Goal: Book appointment/travel/reservation

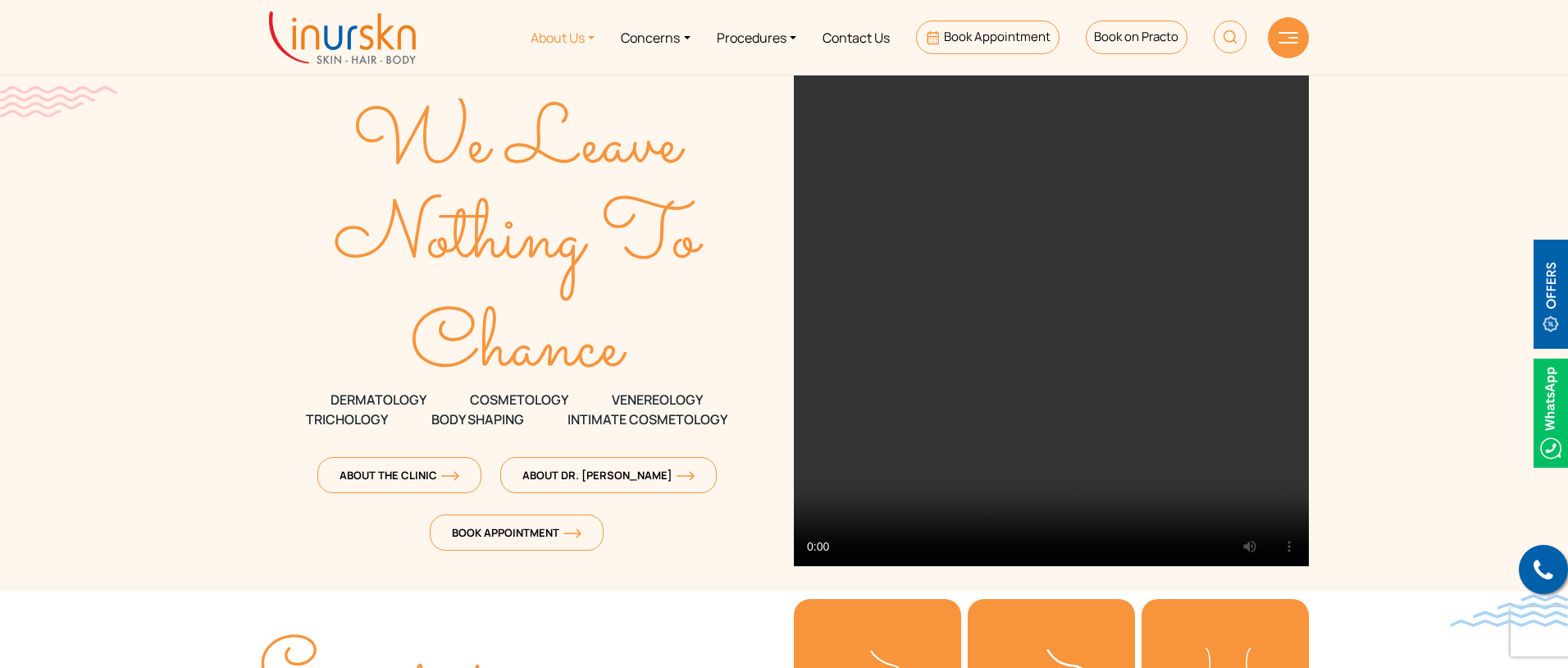
click at [546, 39] on link "About Us" at bounding box center [563, 37] width 91 height 62
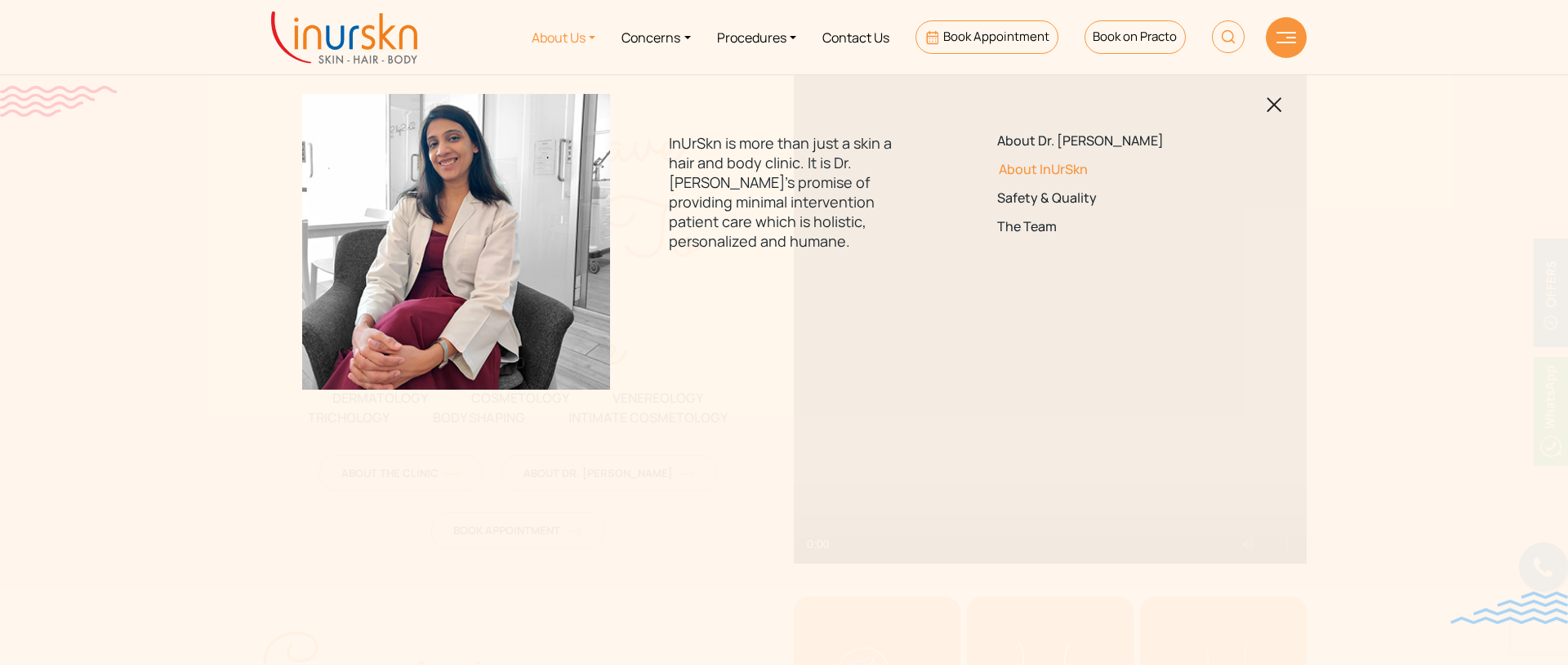
click at [1052, 171] on link "About InUrSkn" at bounding box center [1111, 169] width 229 height 15
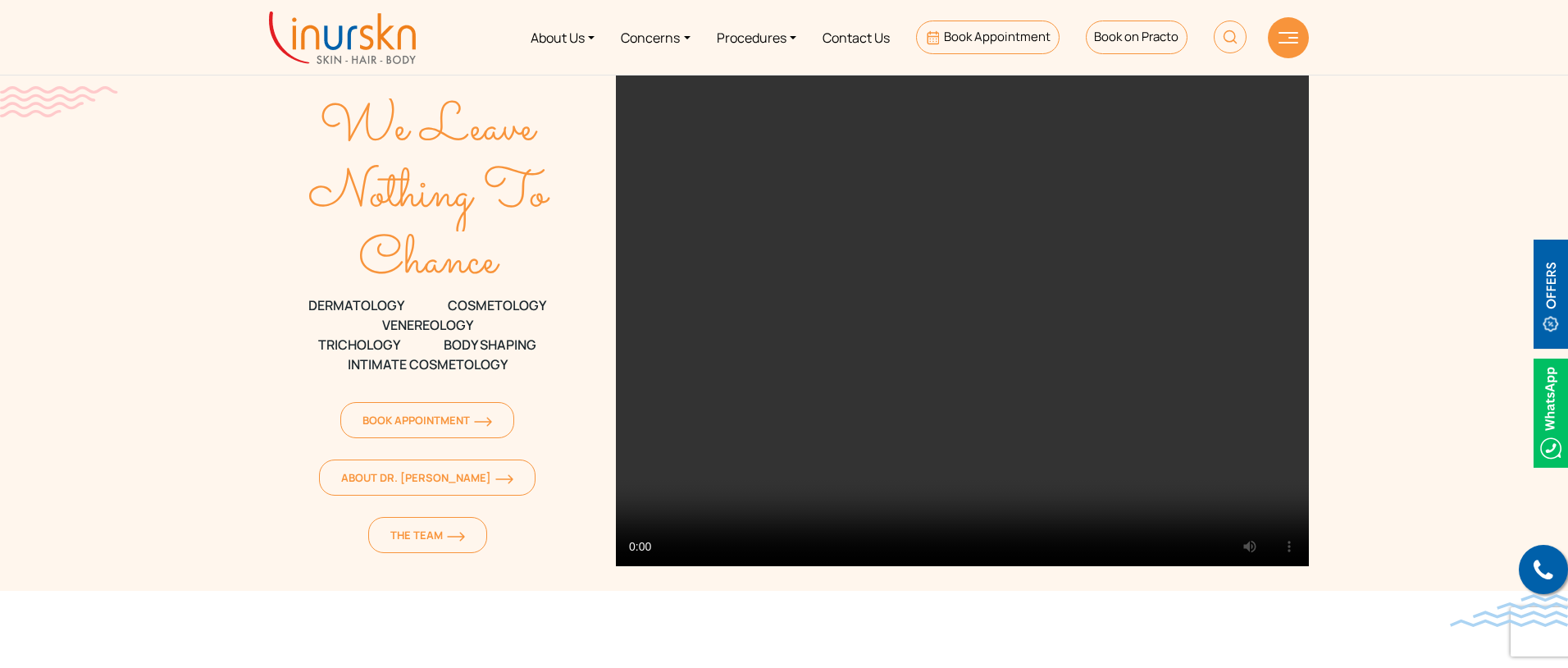
click at [748, 365] on video at bounding box center [962, 319] width 693 height 492
click at [344, 480] on span "About Dr. [PERSON_NAME]" at bounding box center [428, 478] width 172 height 15
click at [393, 485] on link "About Dr. [PERSON_NAME]" at bounding box center [427, 478] width 216 height 36
click at [1149, 34] on span "Book on Practo" at bounding box center [1136, 36] width 84 height 17
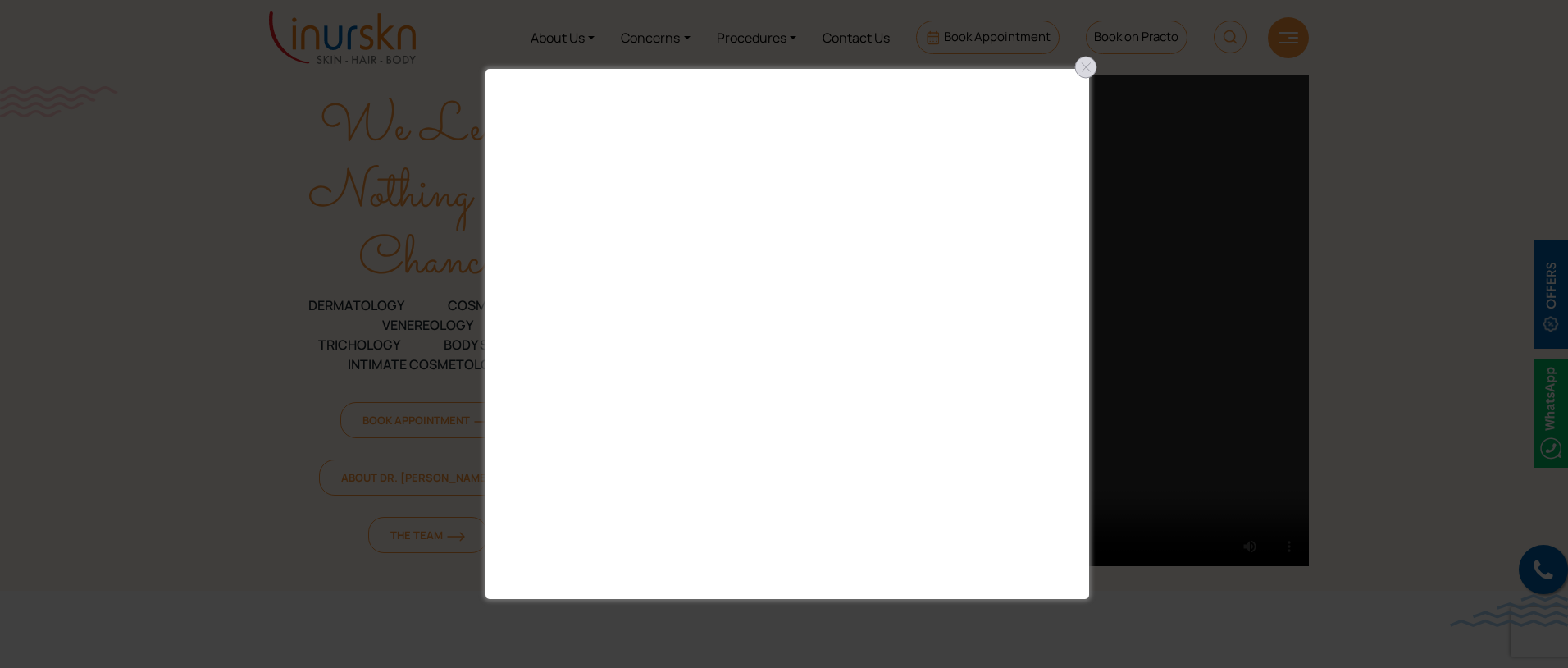
click at [1084, 63] on div at bounding box center [1085, 67] width 26 height 26
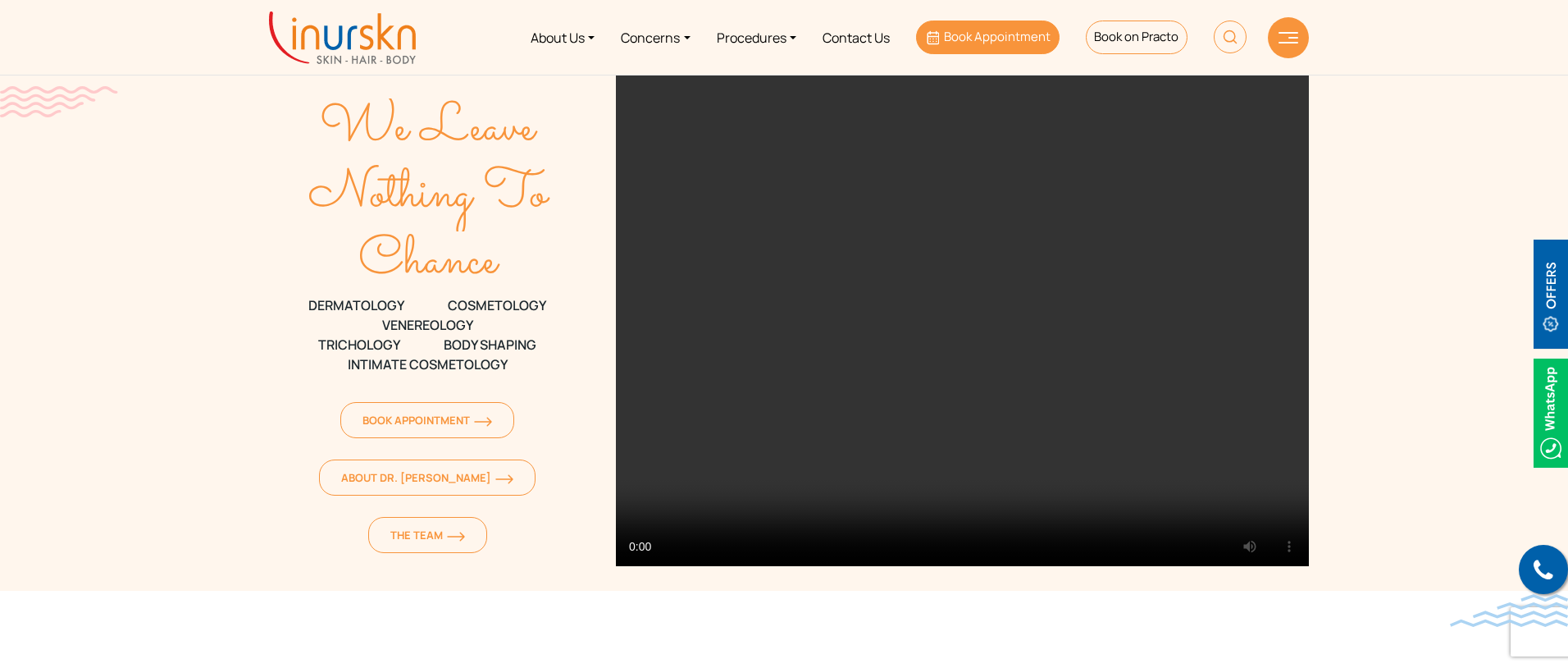
click at [1018, 43] on span "Book Appointment" at bounding box center [997, 36] width 107 height 17
click at [1018, 44] on span "Book Appointment" at bounding box center [997, 36] width 107 height 17
click at [371, 59] on img at bounding box center [342, 38] width 147 height 53
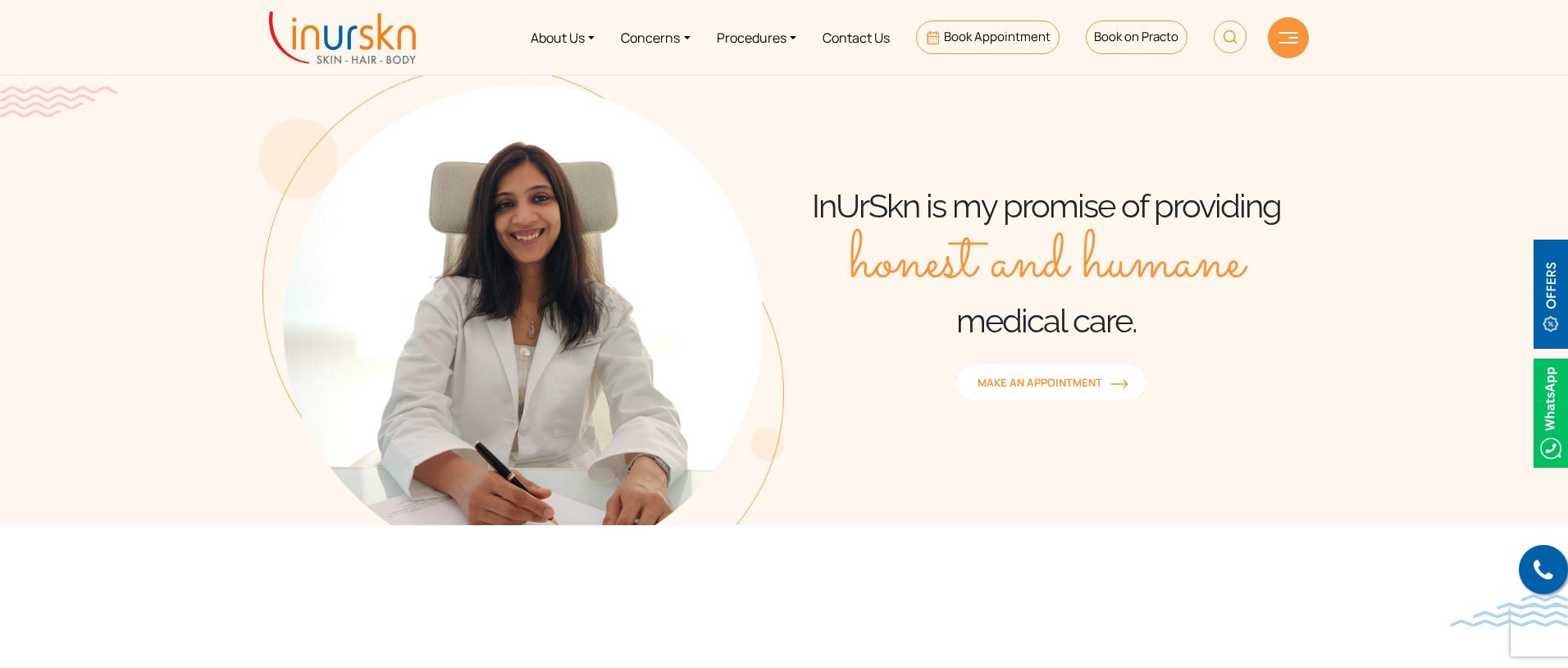
click at [1056, 393] on link "MAKE AN APPOINTMENT" at bounding box center [1051, 382] width 191 height 36
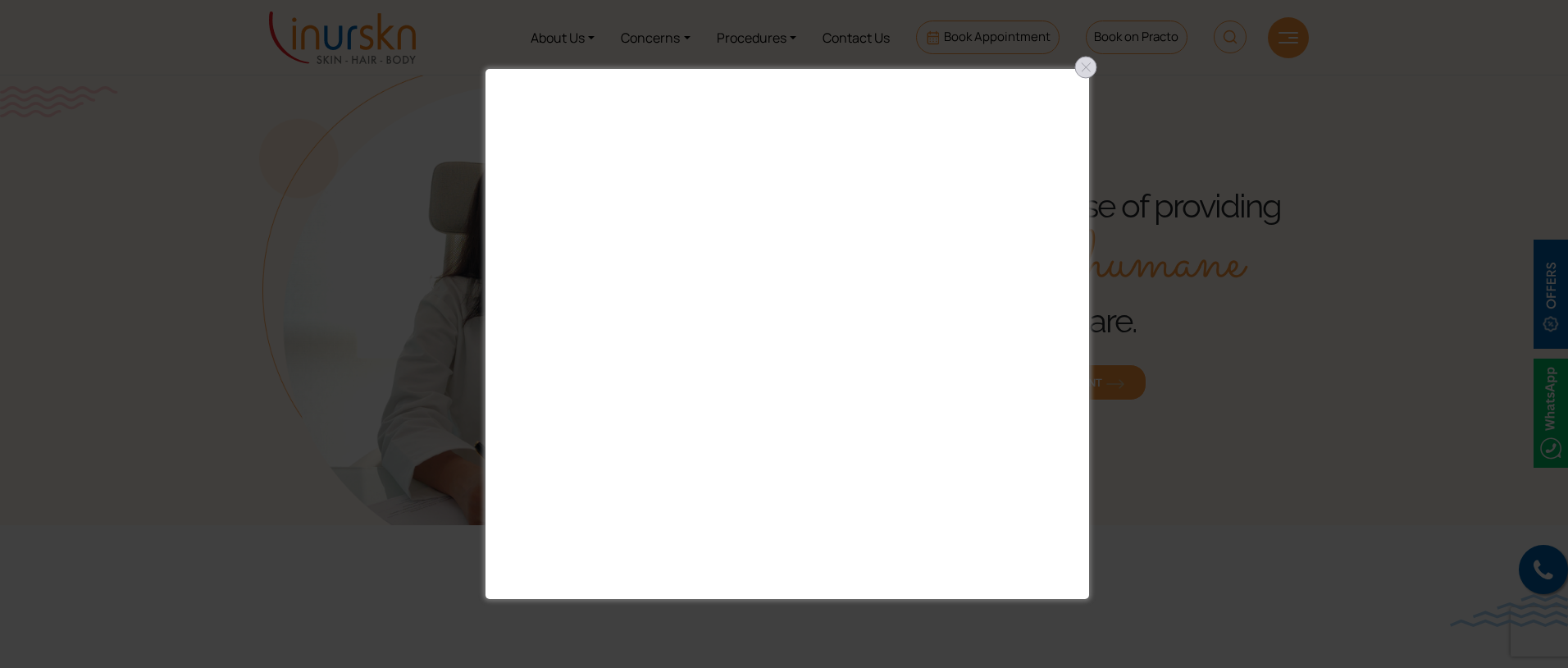
click at [1082, 69] on div at bounding box center [1085, 67] width 26 height 26
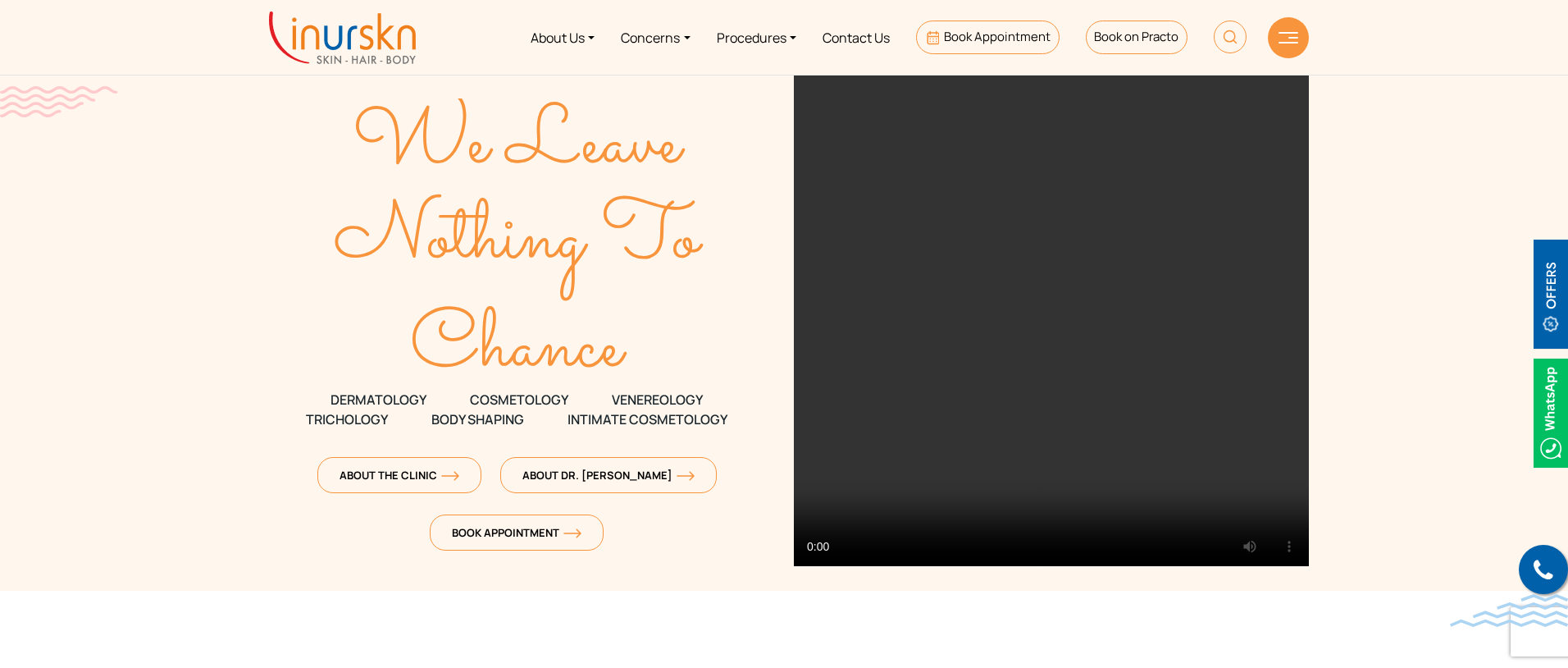
click at [991, 19] on li "Book Appointment" at bounding box center [987, 37] width 169 height 62
click at [991, 38] on span "Book Appointment" at bounding box center [997, 36] width 107 height 17
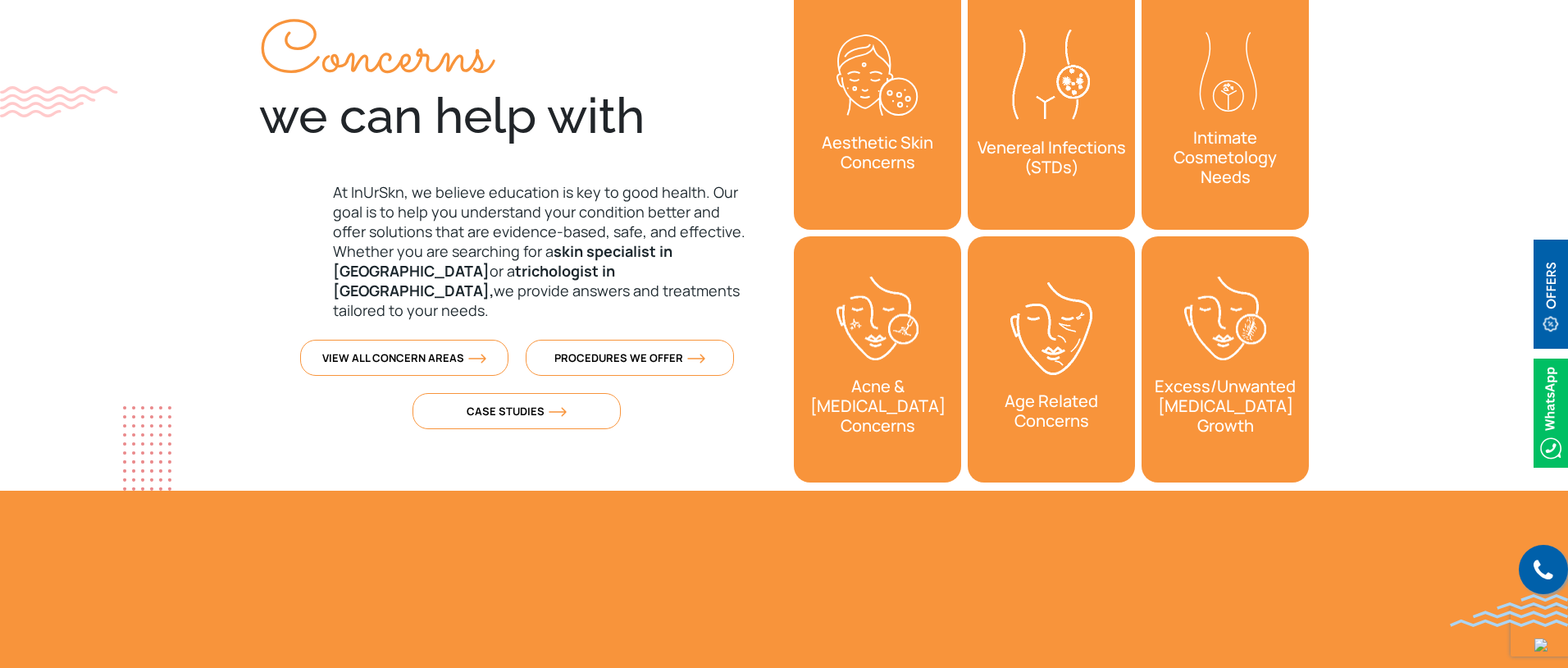
scroll to position [102, 0]
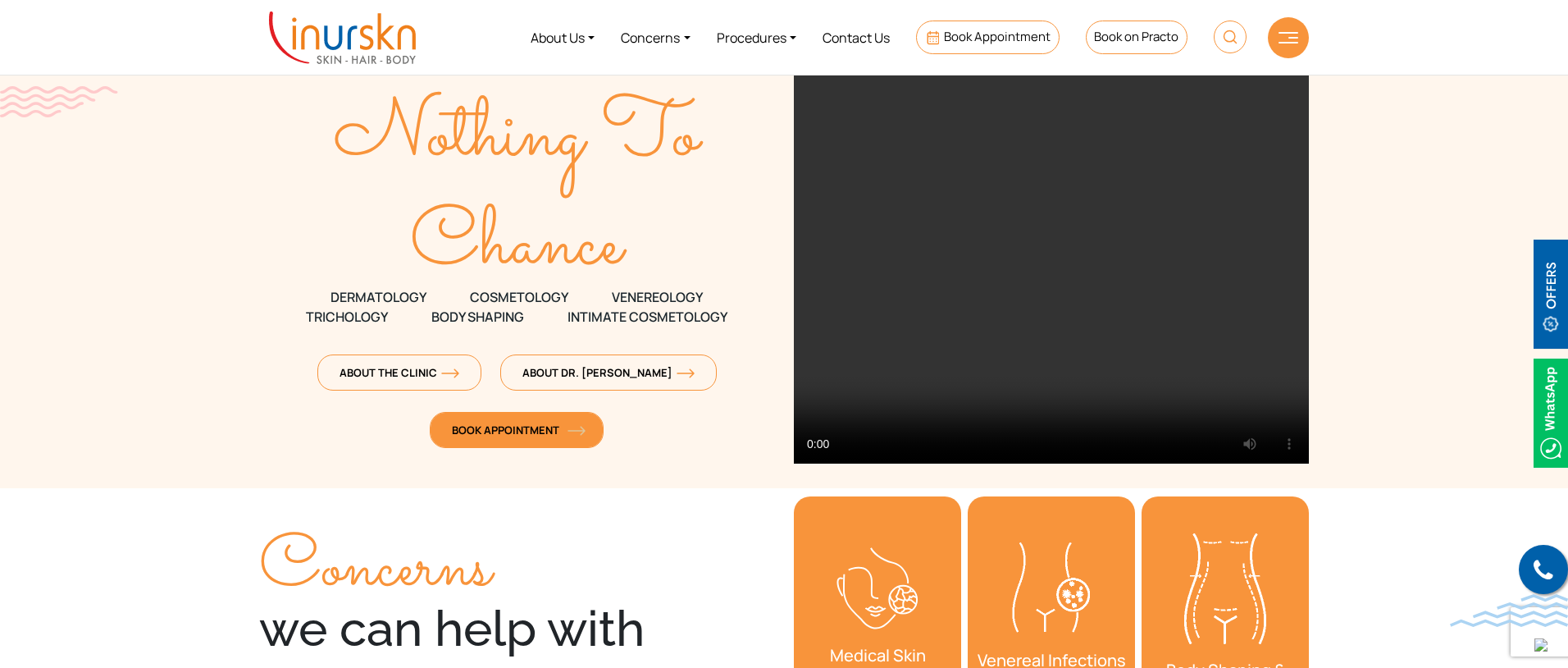
click at [515, 421] on link "Book Appointment" at bounding box center [516, 430] width 174 height 36
click at [542, 436] on span "Book Appointment" at bounding box center [516, 430] width 130 height 15
click at [564, 427] on span "Book Appointment" at bounding box center [516, 430] width 130 height 15
click at [549, 431] on span "Book Appointment" at bounding box center [516, 430] width 130 height 15
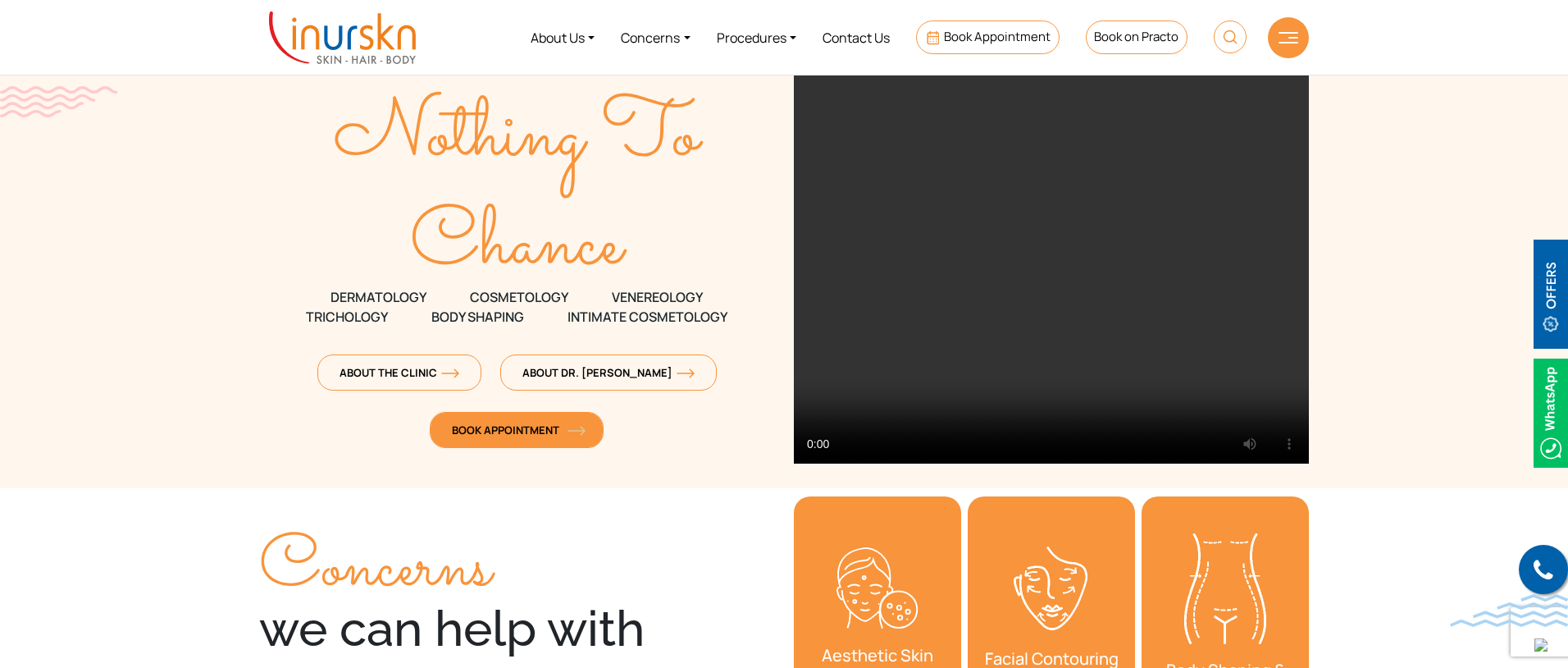
click at [549, 431] on span "Book Appointment" at bounding box center [516, 430] width 130 height 15
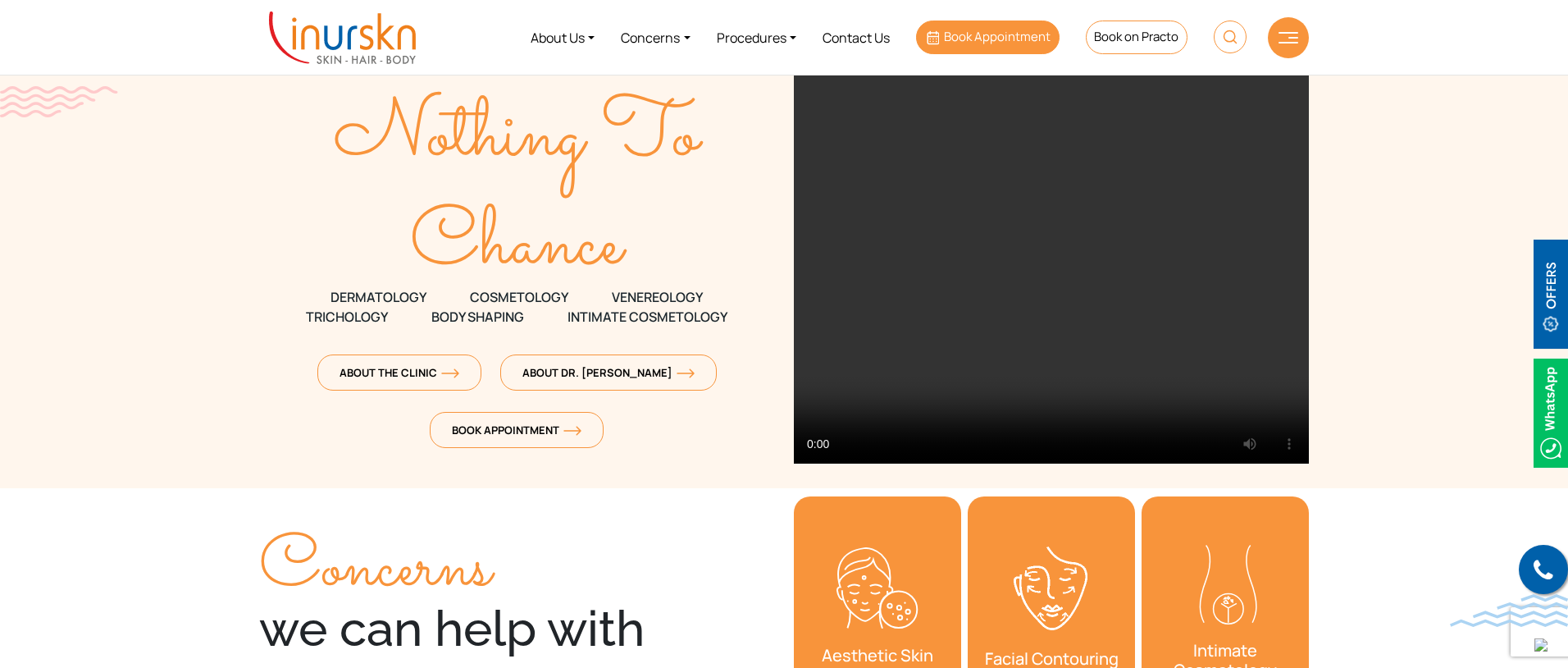
click at [1004, 42] on span "Book Appointment" at bounding box center [997, 36] width 107 height 17
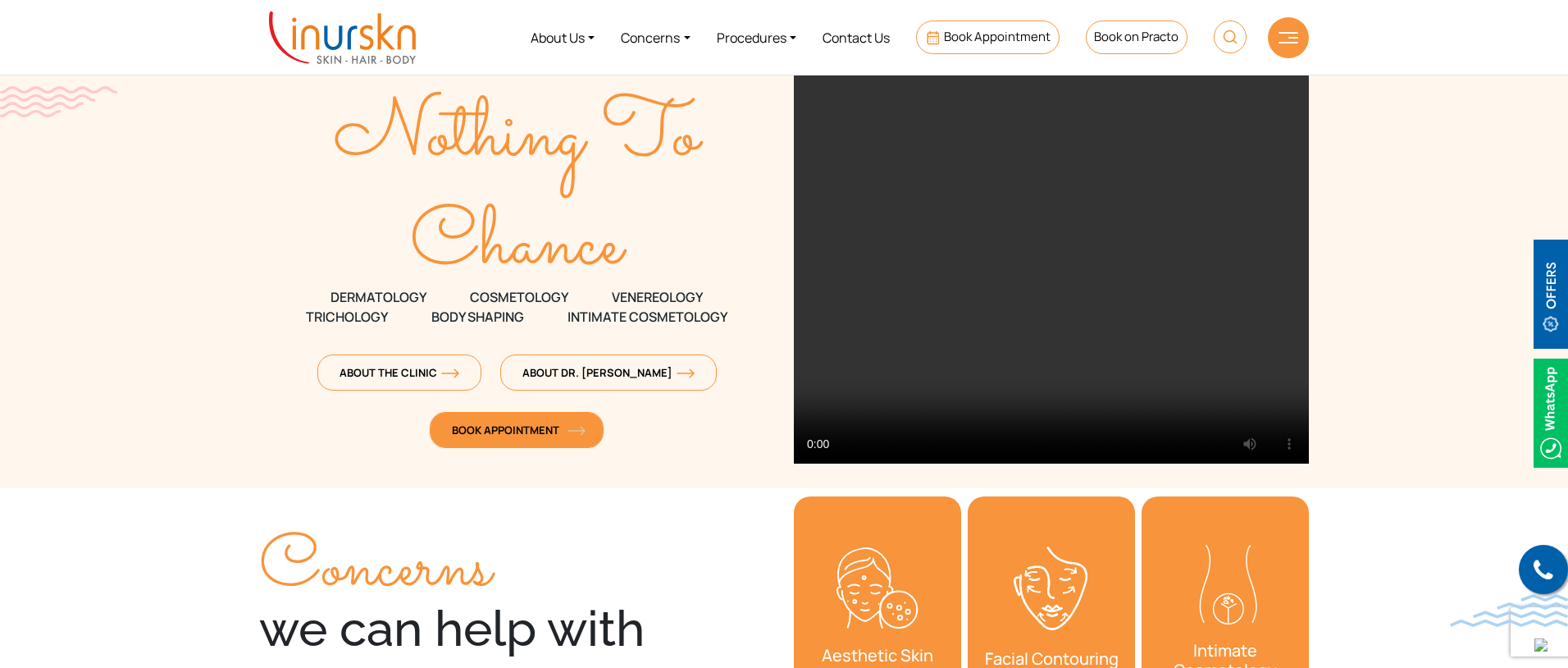
click at [553, 423] on span "Book Appointment" at bounding box center [516, 430] width 130 height 15
click at [526, 429] on span "Book Appointment" at bounding box center [516, 430] width 130 height 15
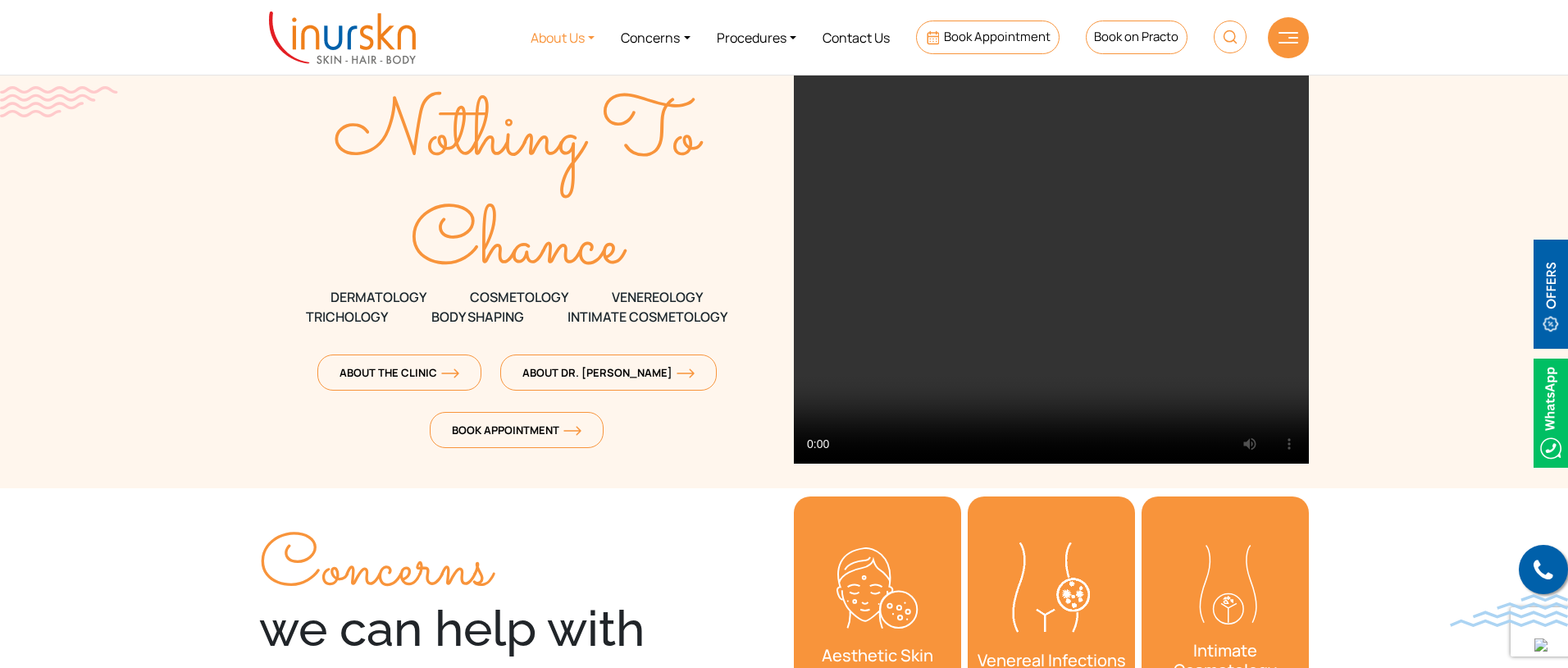
click at [572, 49] on link "About Us" at bounding box center [563, 37] width 91 height 62
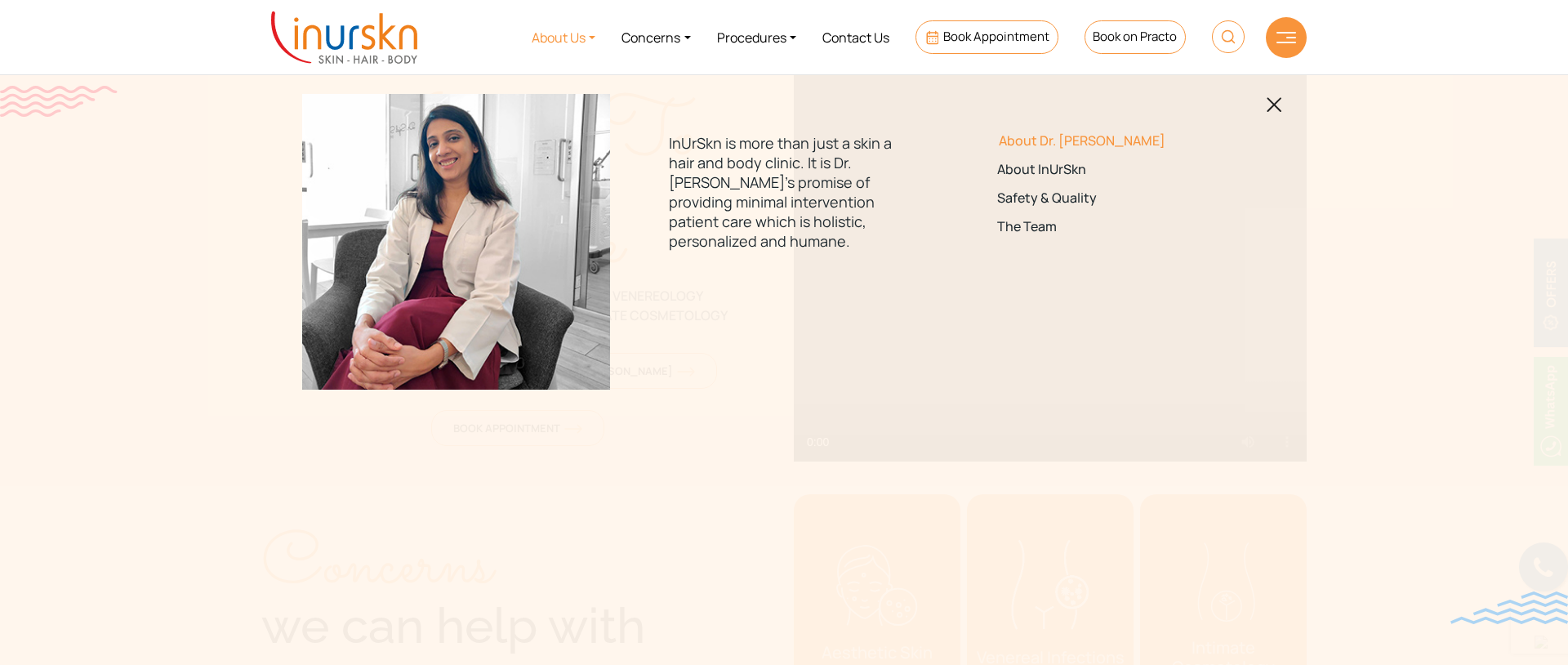
click at [1021, 138] on link "About Dr. [PERSON_NAME]" at bounding box center [1111, 141] width 229 height 15
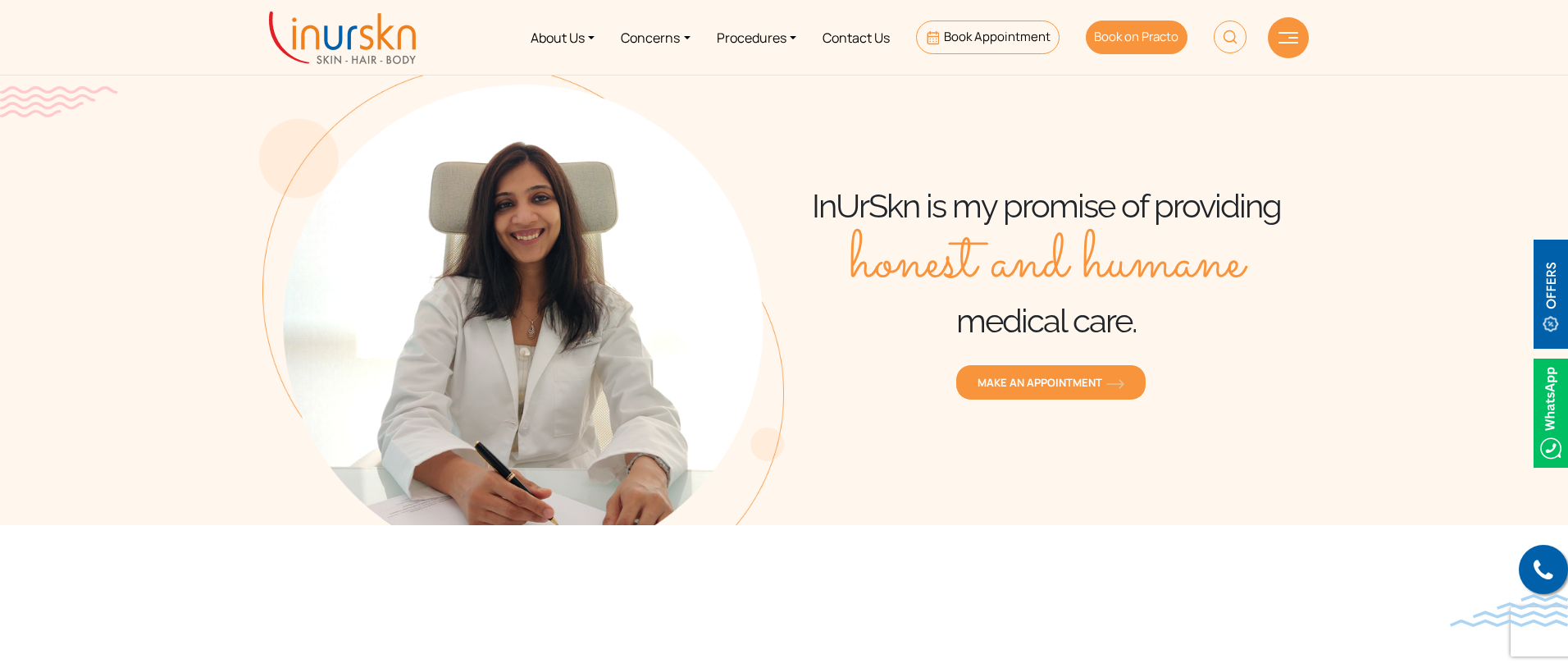
click at [1140, 33] on span "Book on Practo" at bounding box center [1136, 36] width 84 height 17
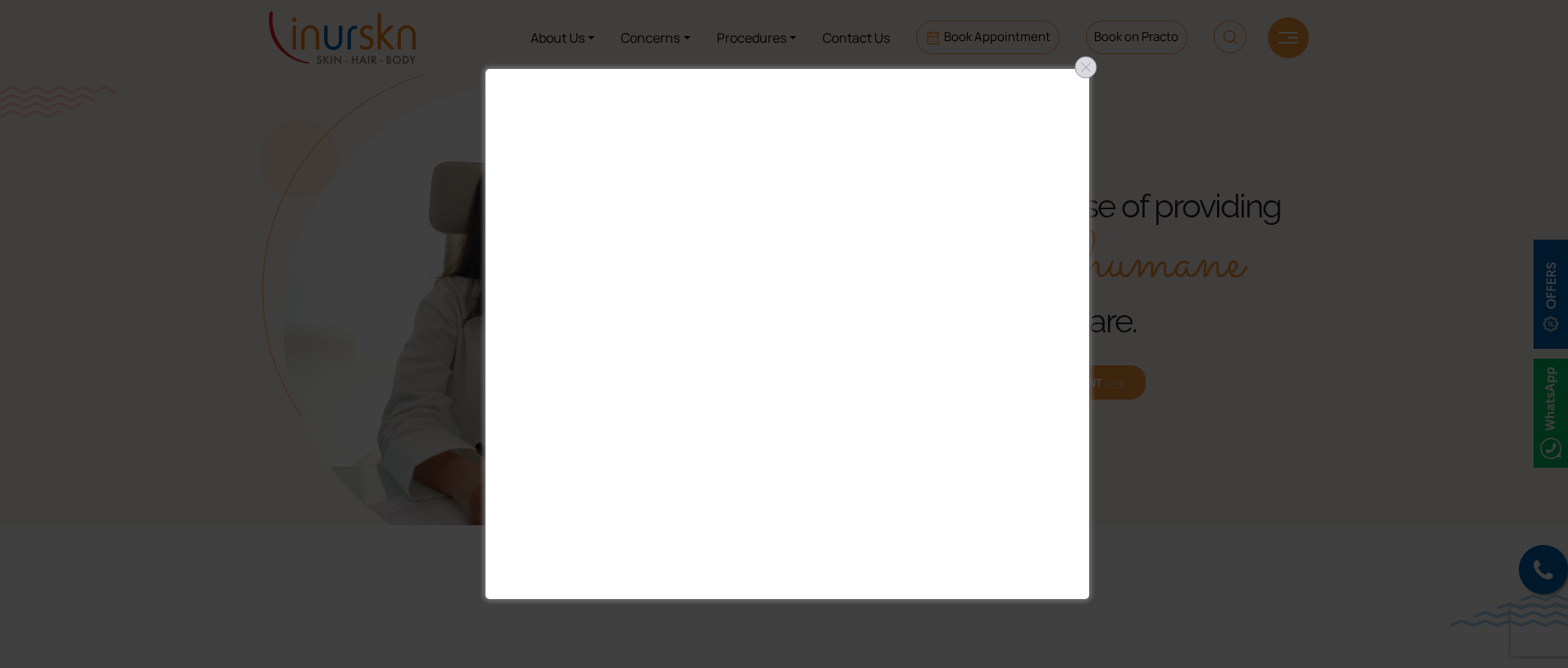
click at [1081, 70] on div at bounding box center [1085, 67] width 26 height 26
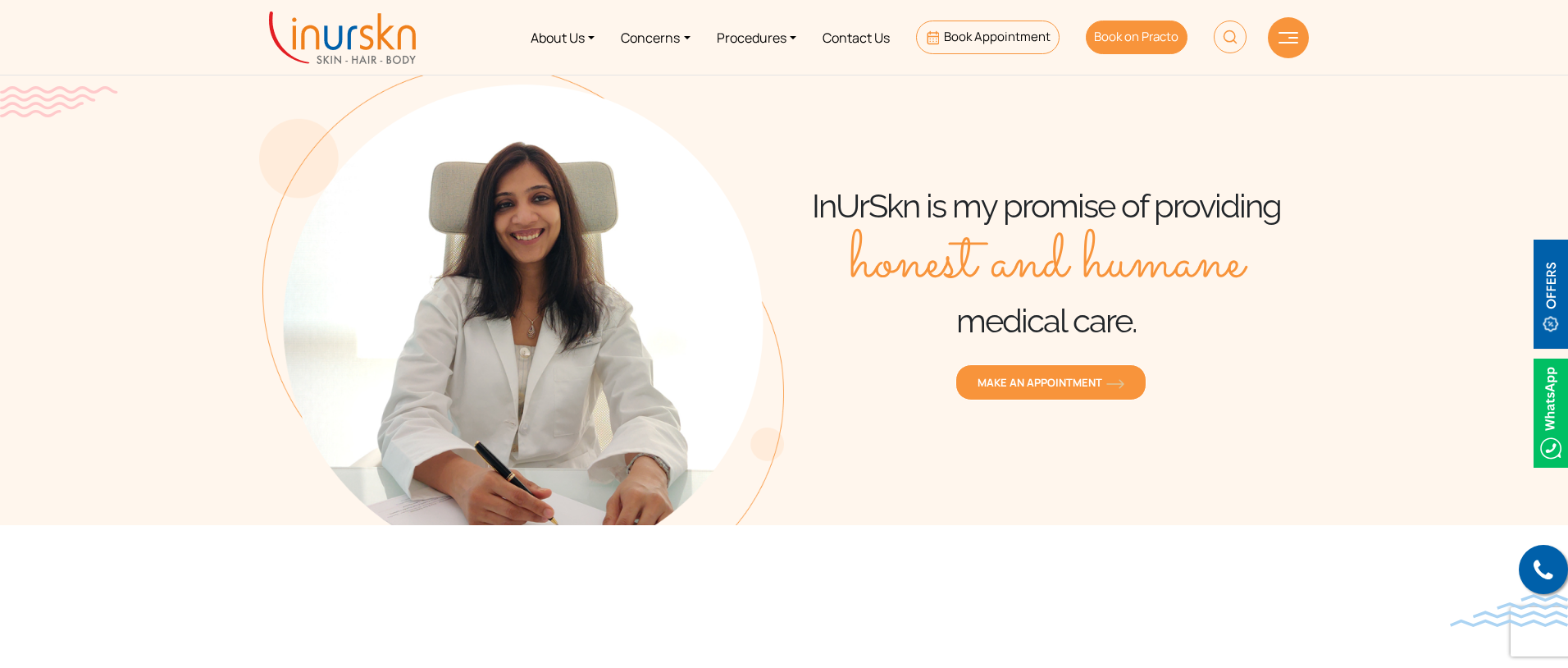
click at [1121, 31] on span "Book on Practo" at bounding box center [1136, 36] width 84 height 17
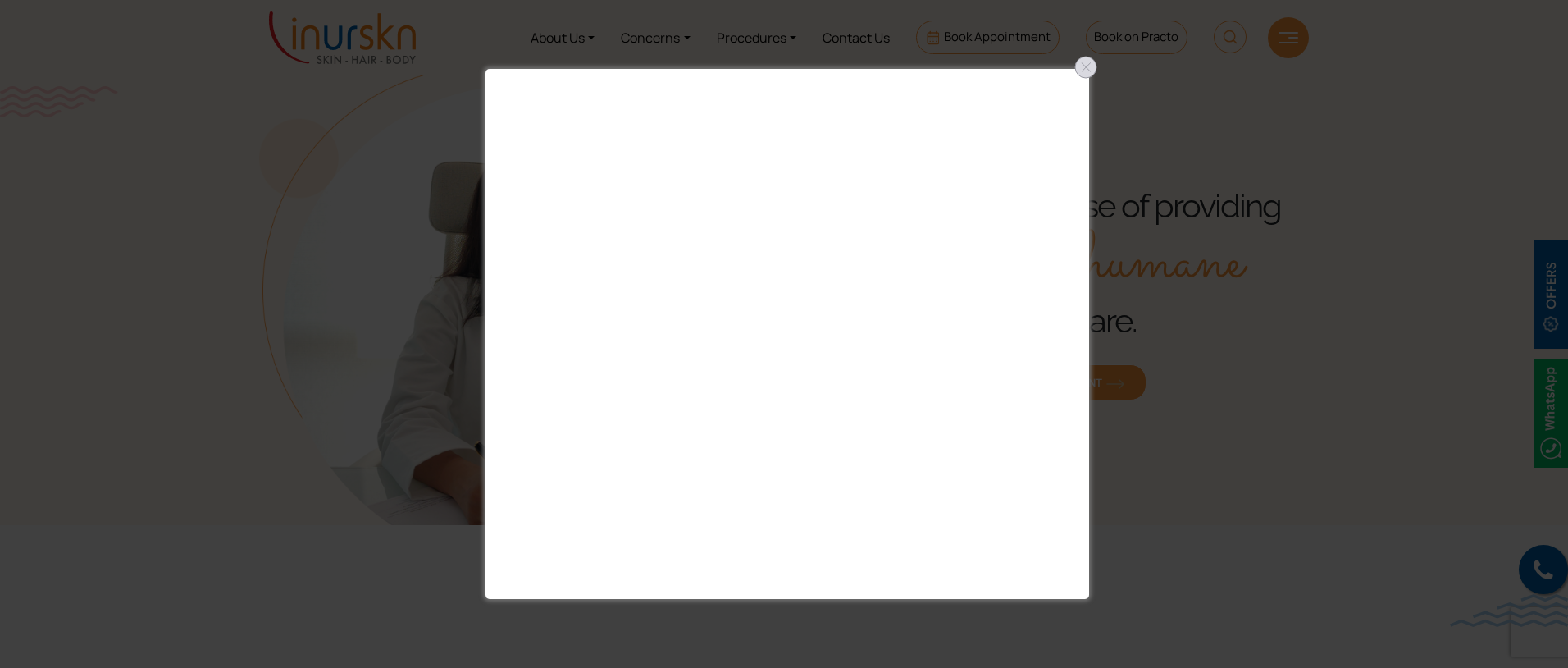
click at [1086, 73] on div at bounding box center [1085, 67] width 26 height 26
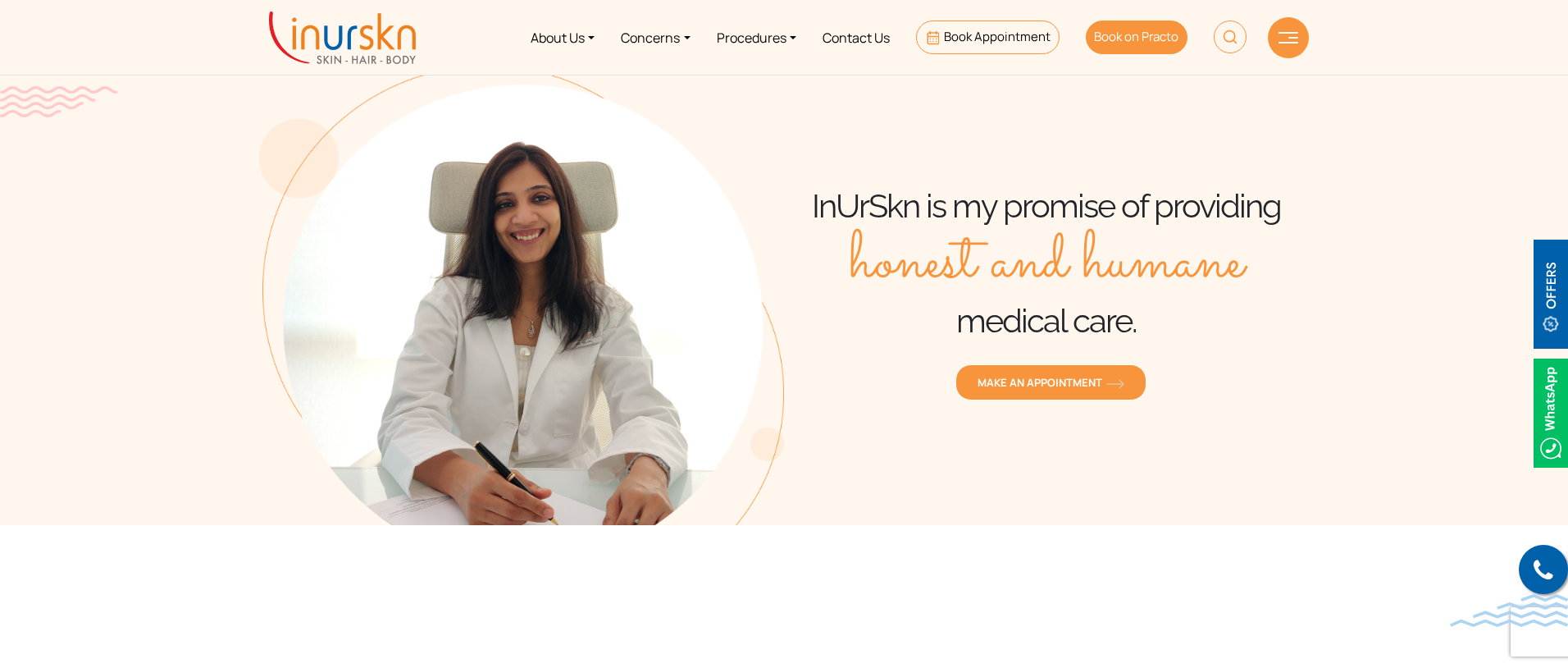
click at [1140, 40] on span "Book on Practo" at bounding box center [1136, 36] width 84 height 17
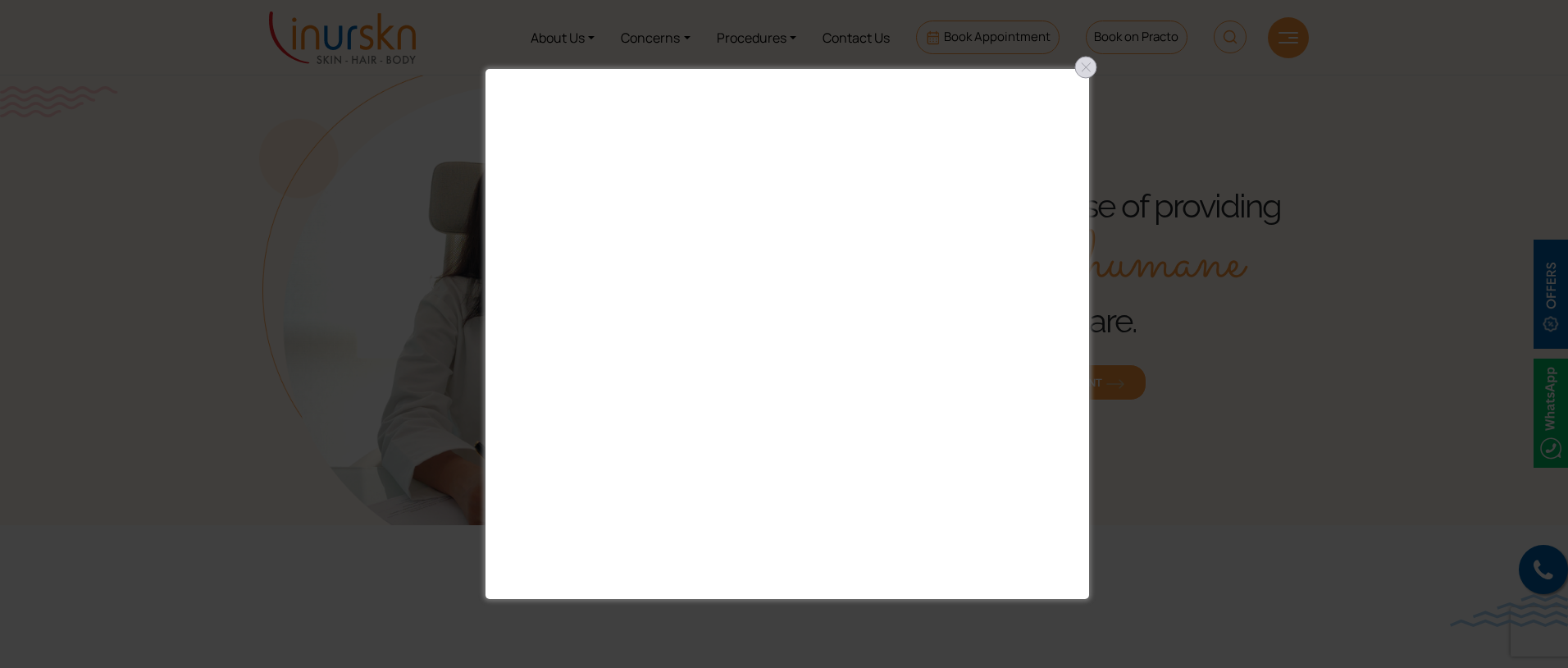
click at [1085, 65] on div at bounding box center [1085, 67] width 26 height 26
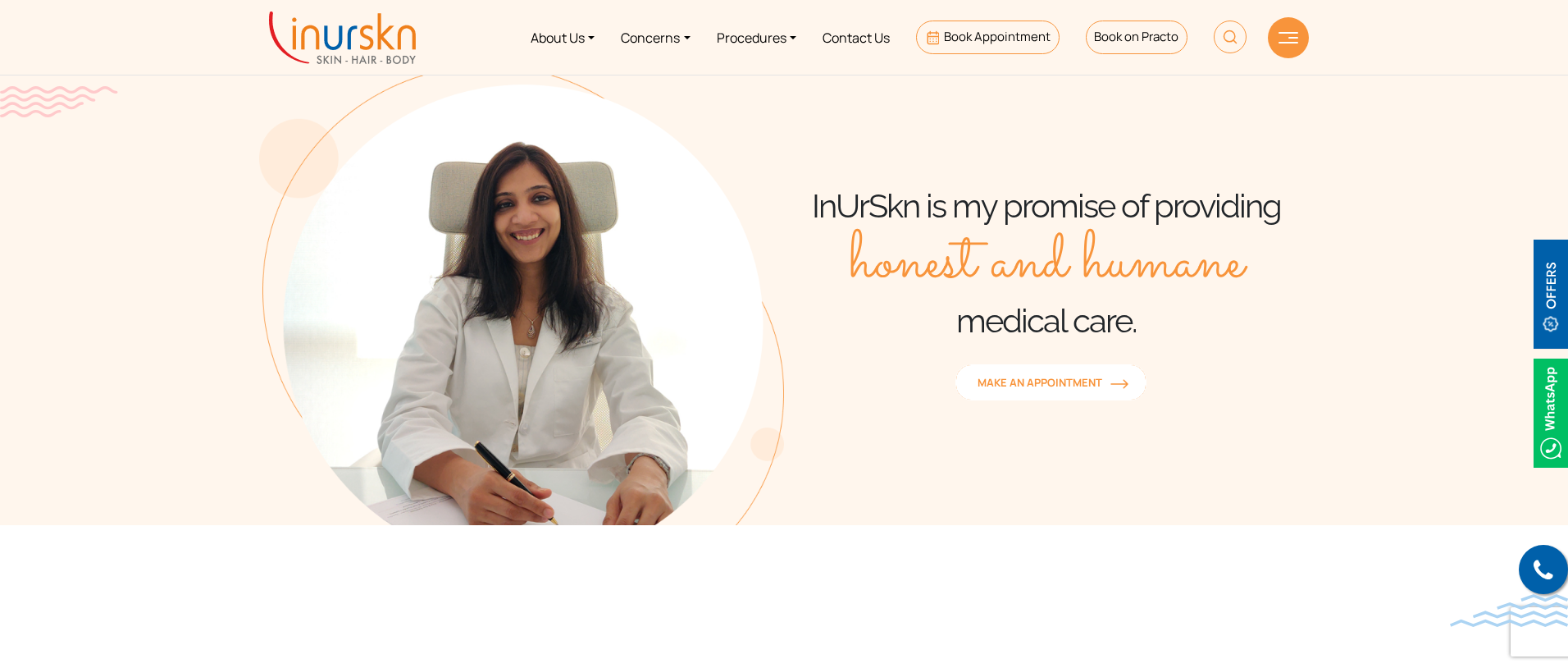
click at [1018, 377] on span "MAKE AN APPOINTMENT" at bounding box center [1051, 382] width 147 height 15
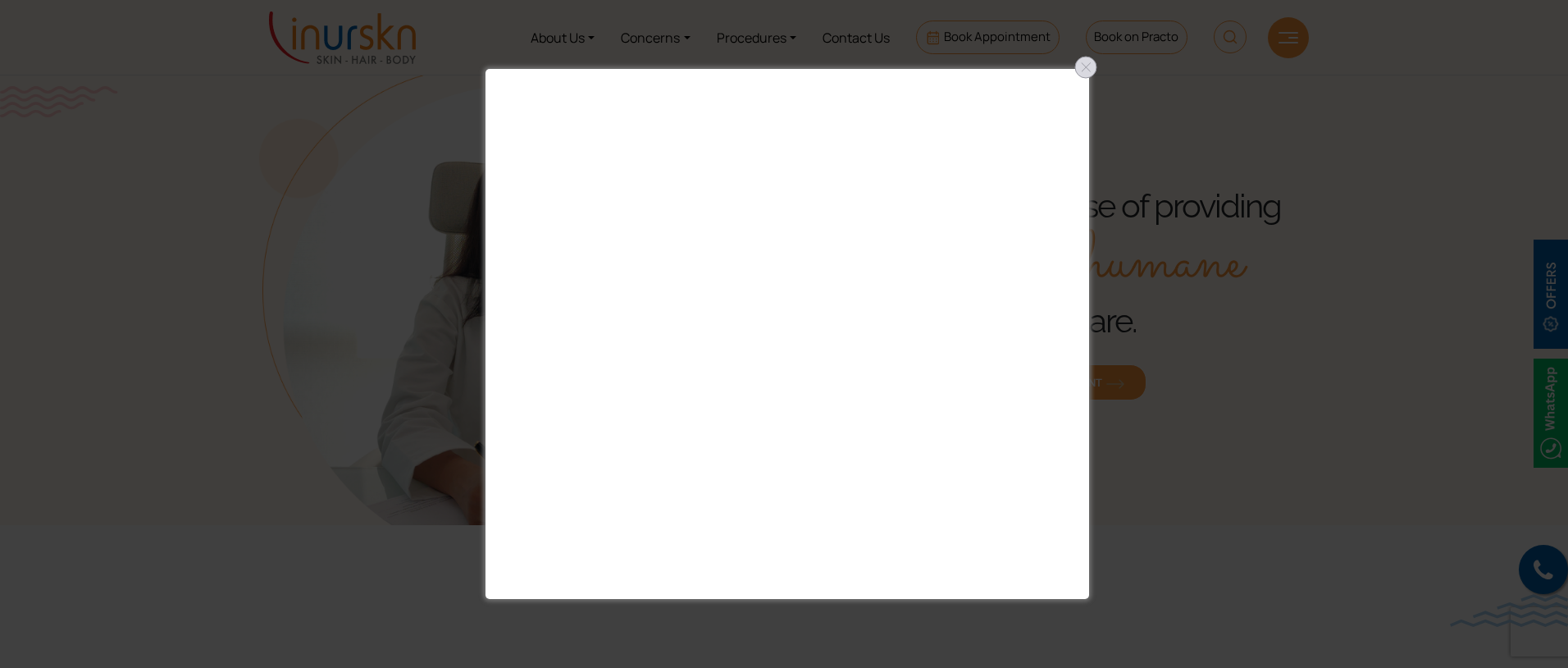
click at [1077, 67] on div at bounding box center [1085, 67] width 26 height 26
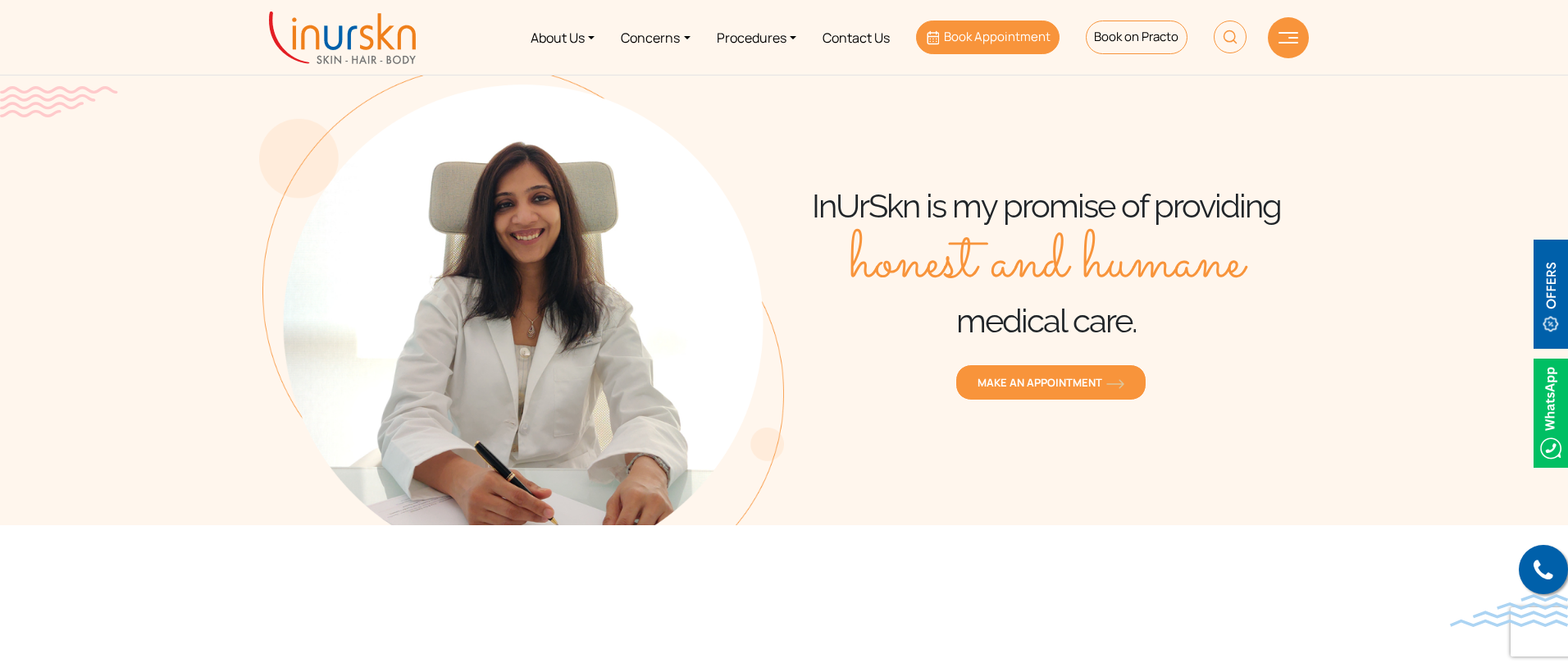
click at [985, 42] on span "Book Appointment" at bounding box center [997, 36] width 107 height 17
click at [1290, 32] on img at bounding box center [1288, 37] width 20 height 12
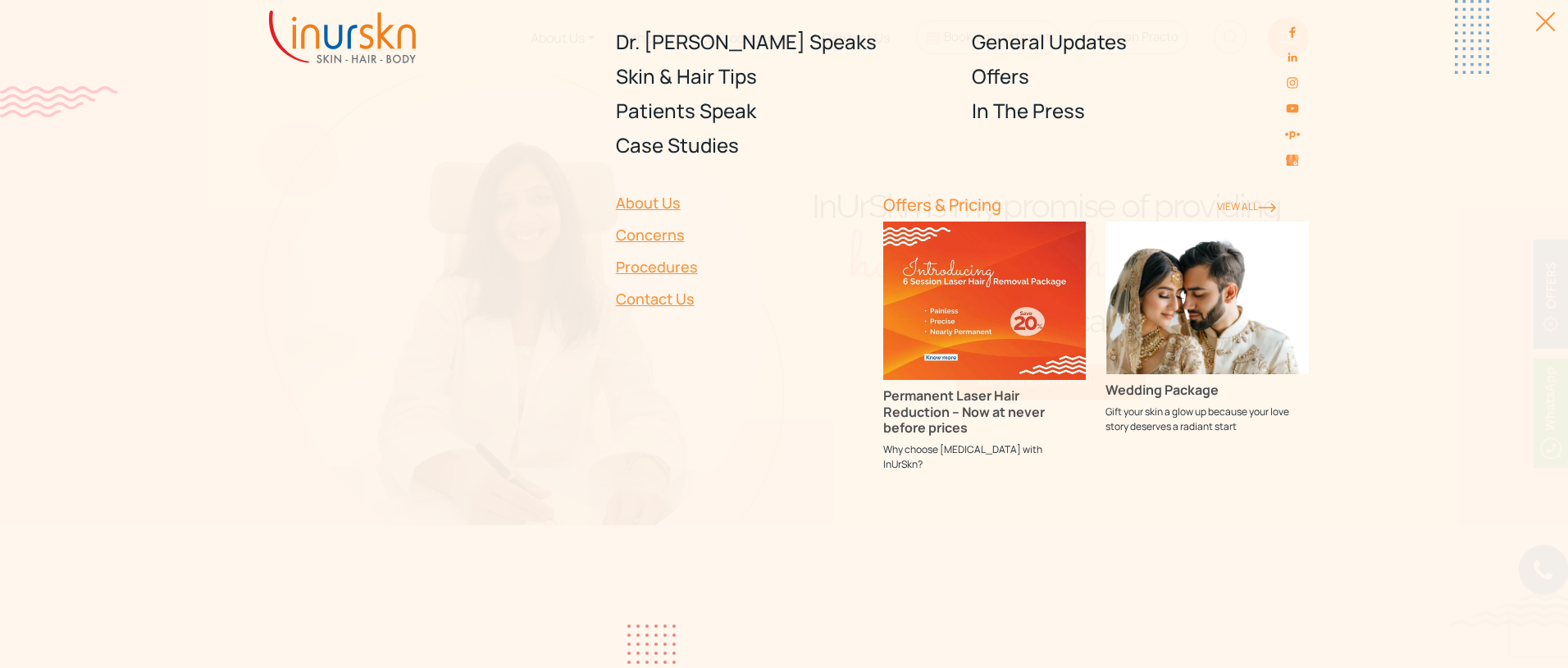
click at [1544, 22] on div at bounding box center [1535, 30] width 37 height 37
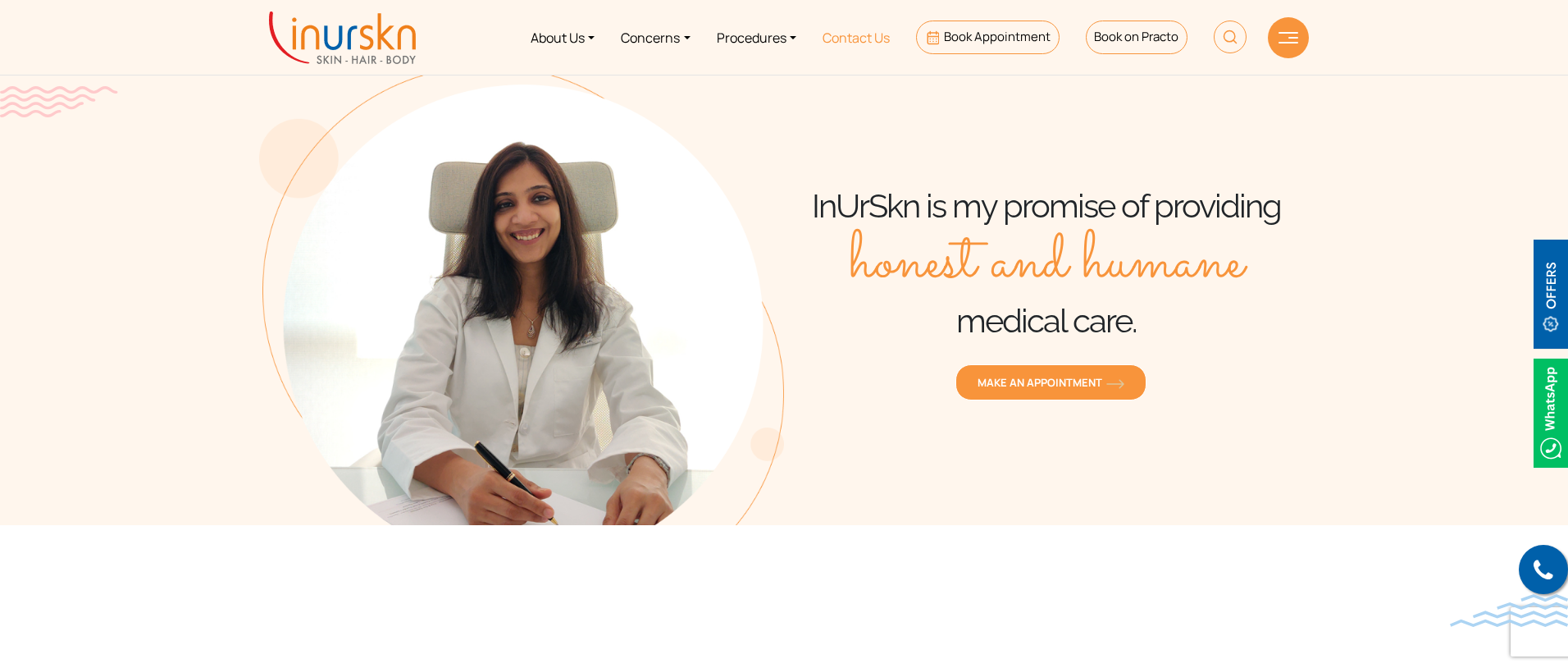
click at [833, 26] on link "Contact Us" at bounding box center [855, 37] width 93 height 62
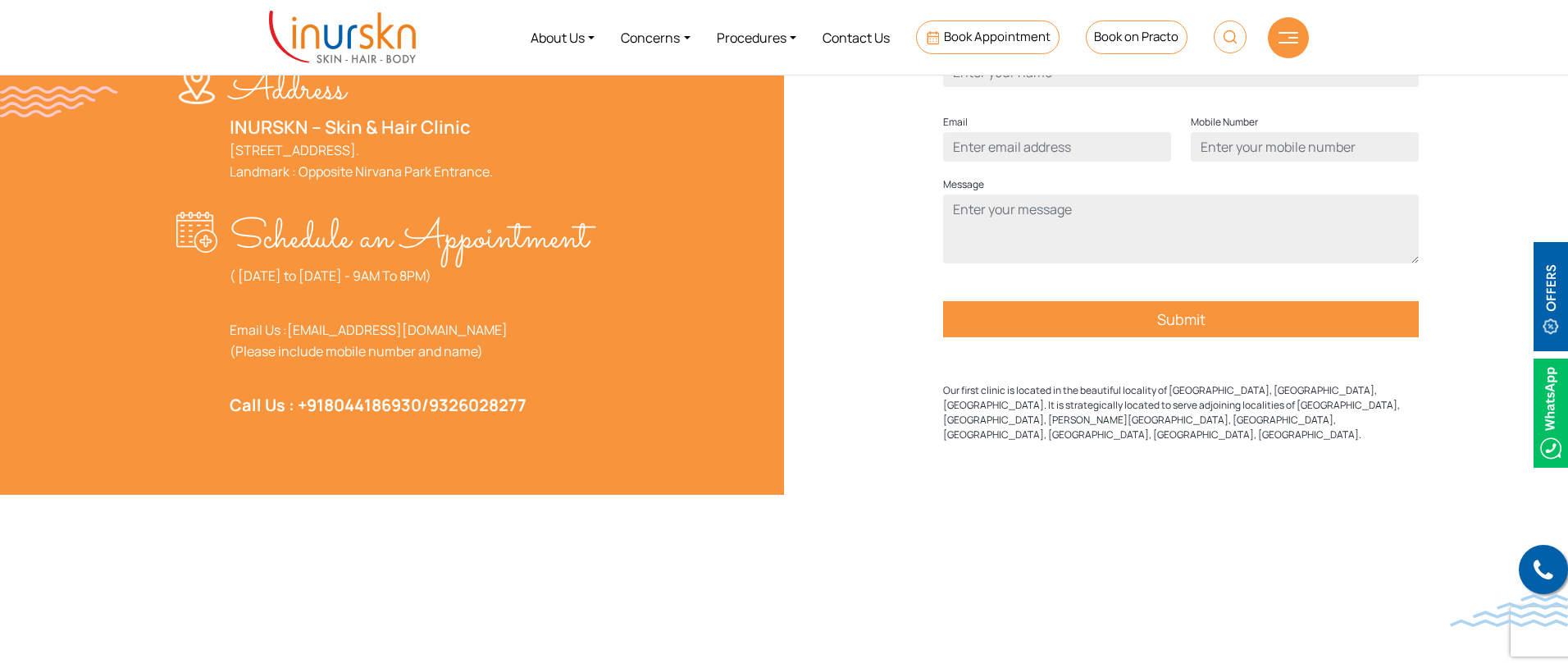
scroll to position [601, 0]
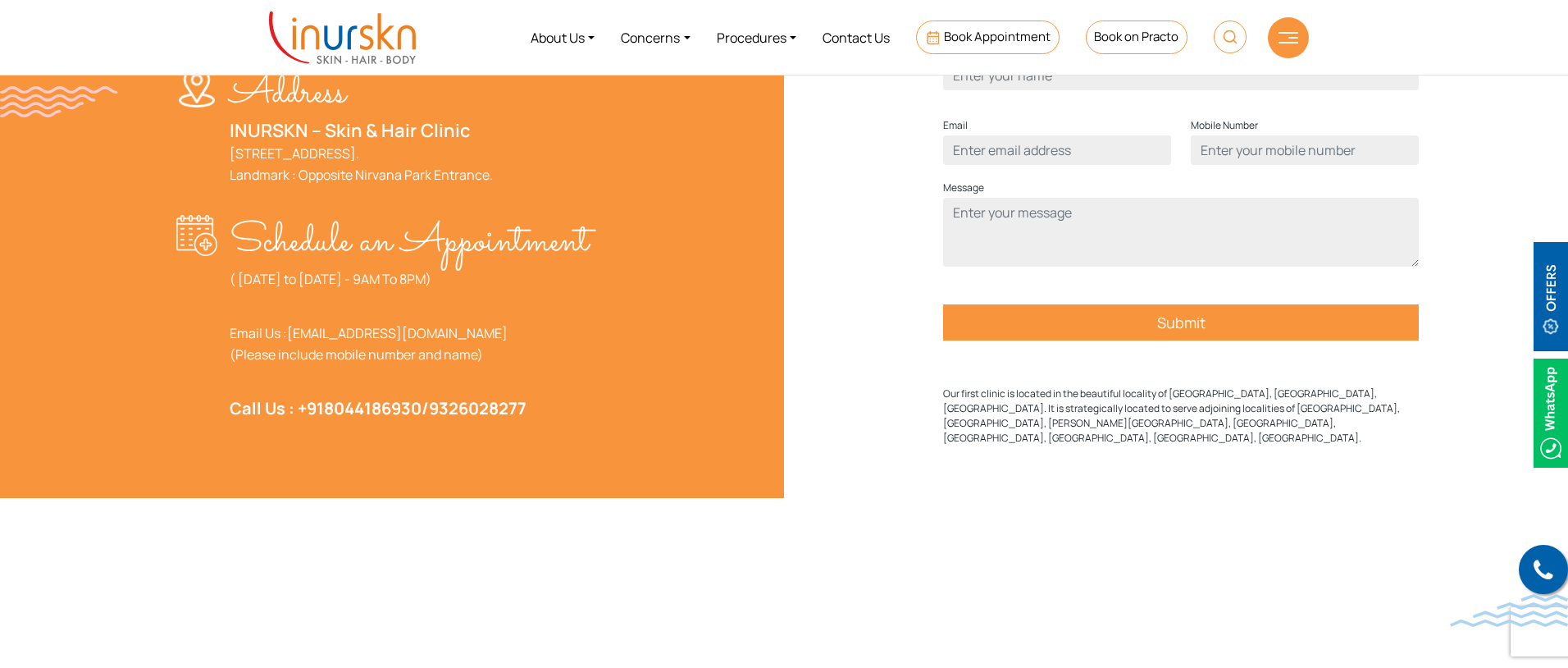
drag, startPoint x: 225, startPoint y: 450, endPoint x: 257, endPoint y: 440, distance: 33.5
click at [253, 432] on div "Schedule an Appointment ( Monday to Saturday - 9AM To 8PM) Email Us : help@inur…" at bounding box center [388, 324] width 422 height 218
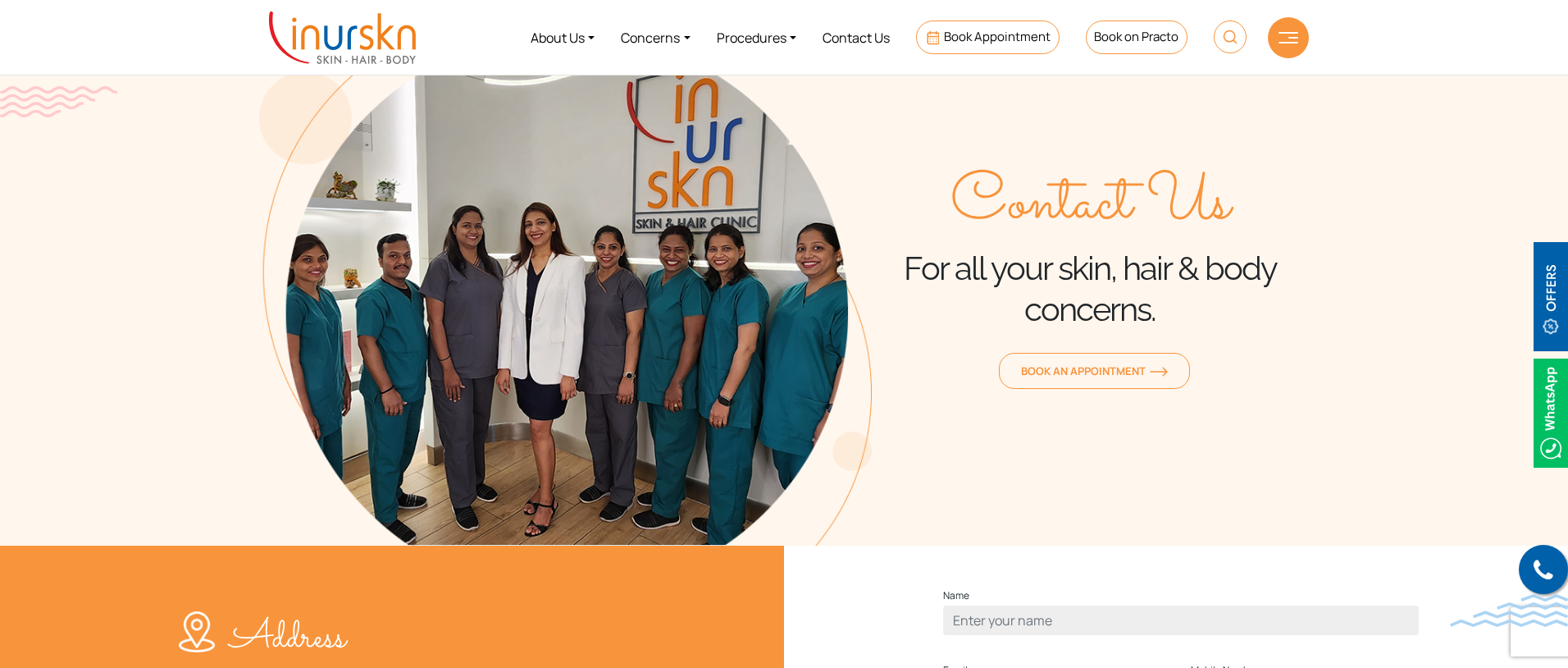
scroll to position [0, 0]
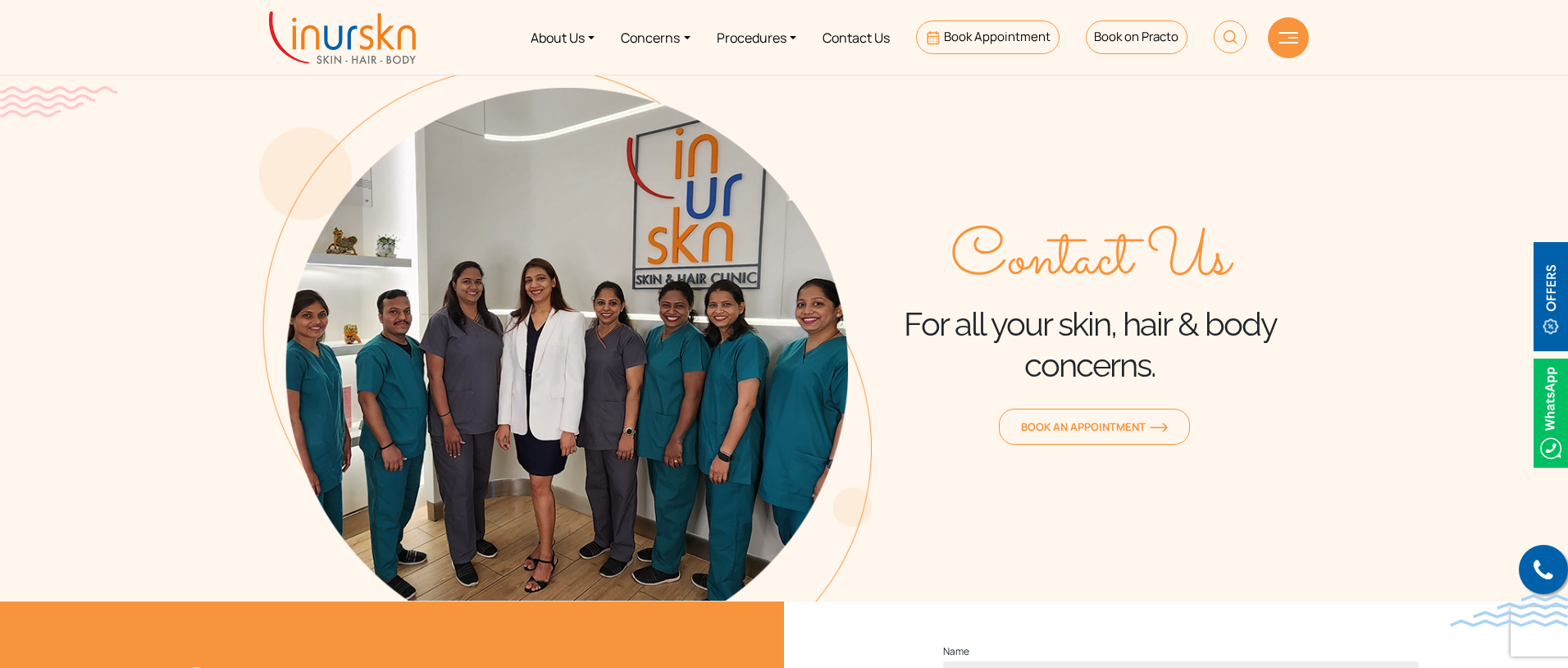
click at [387, 33] on img at bounding box center [342, 38] width 147 height 53
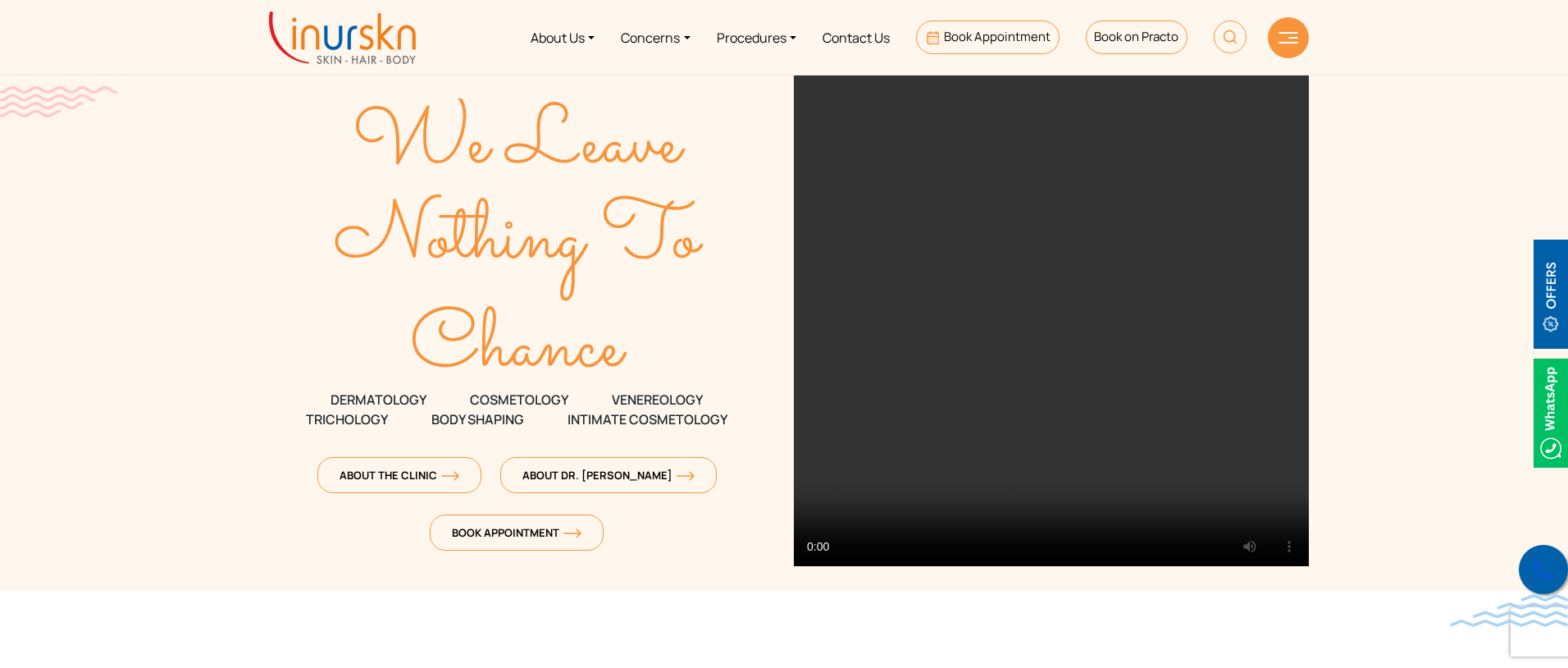
click at [1544, 563] on icon at bounding box center [1544, 570] width 20 height 24
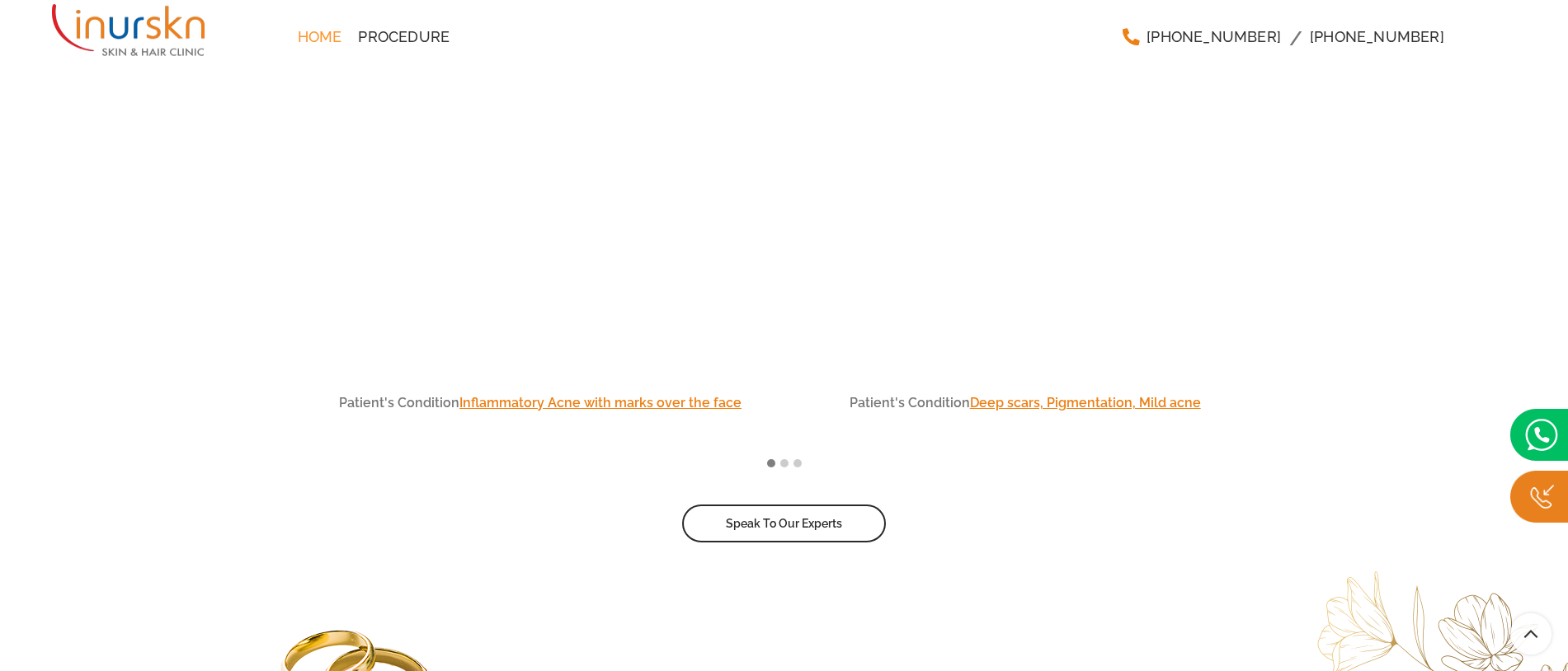
scroll to position [6454, 0]
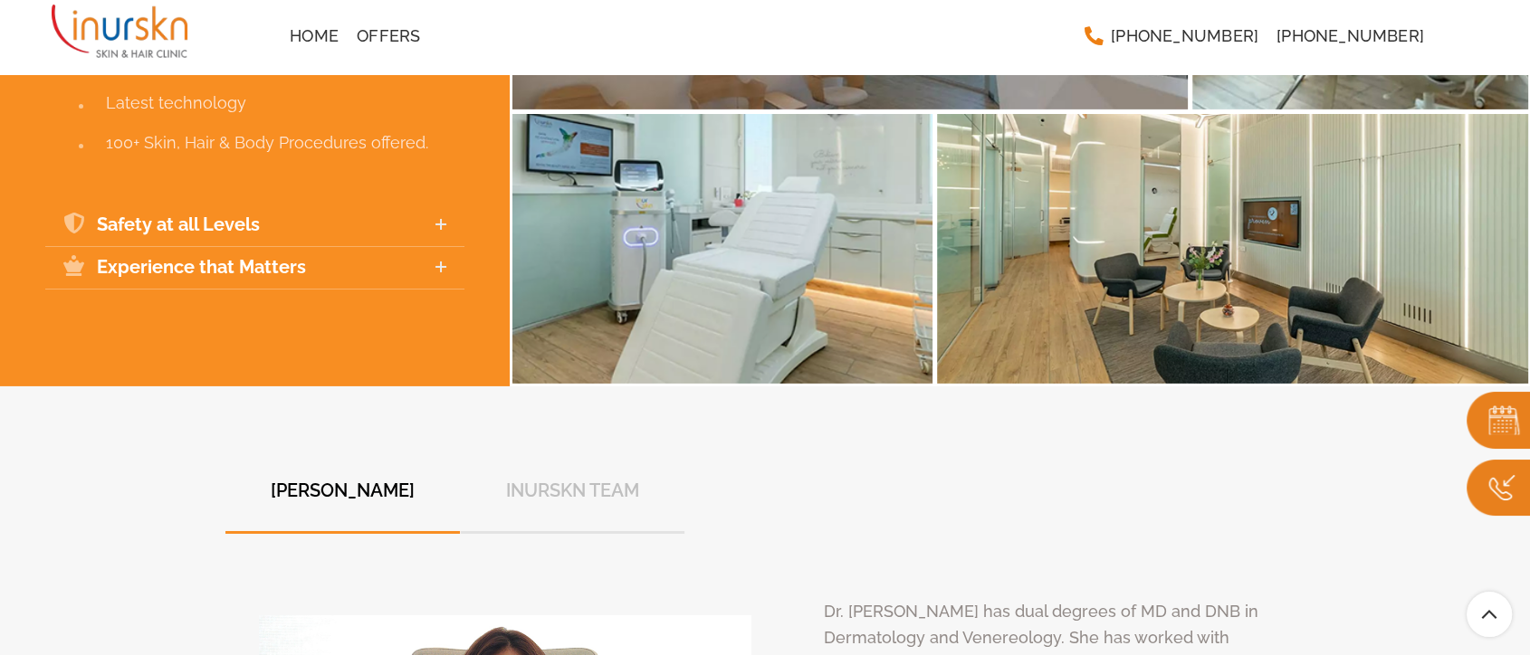
scroll to position [6852, 0]
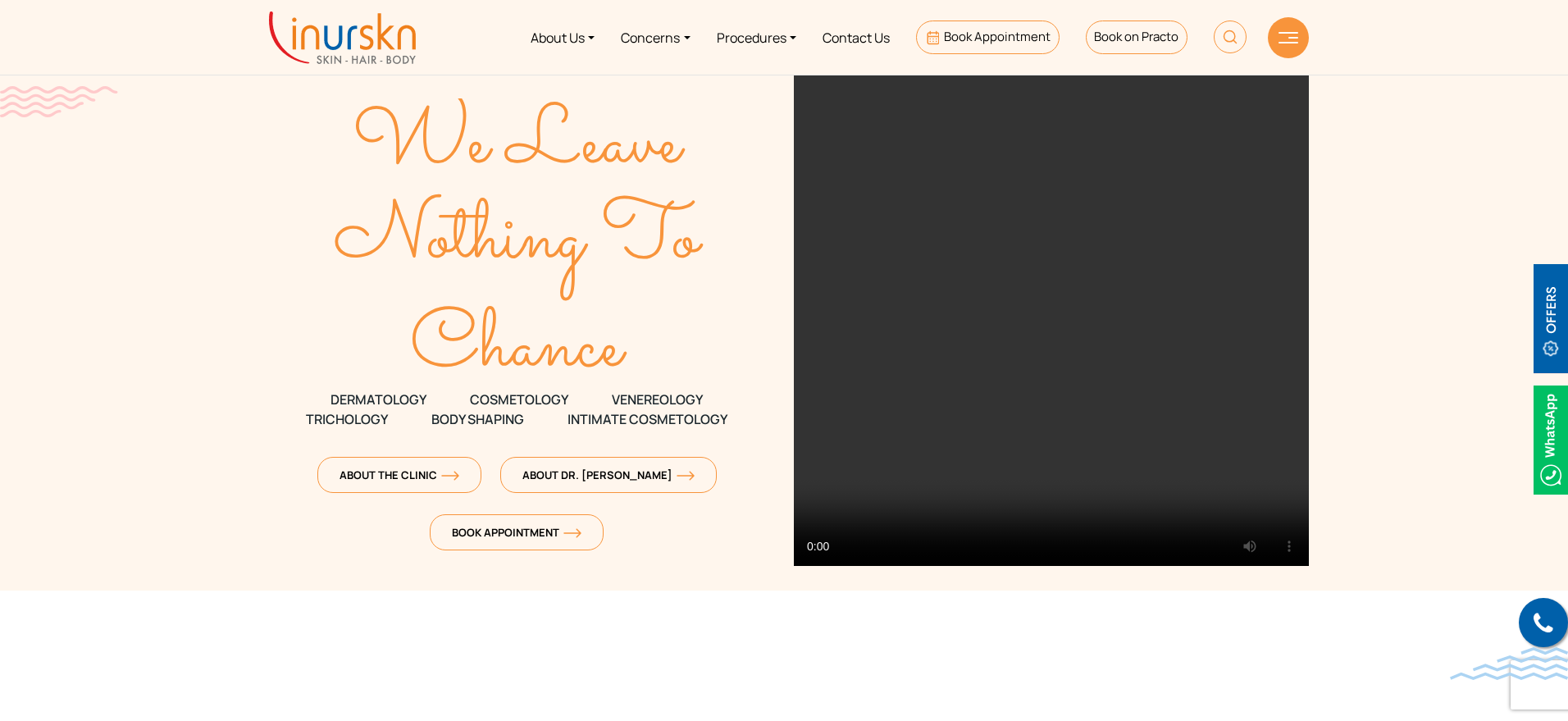
click at [1288, 39] on img at bounding box center [1288, 37] width 20 height 12
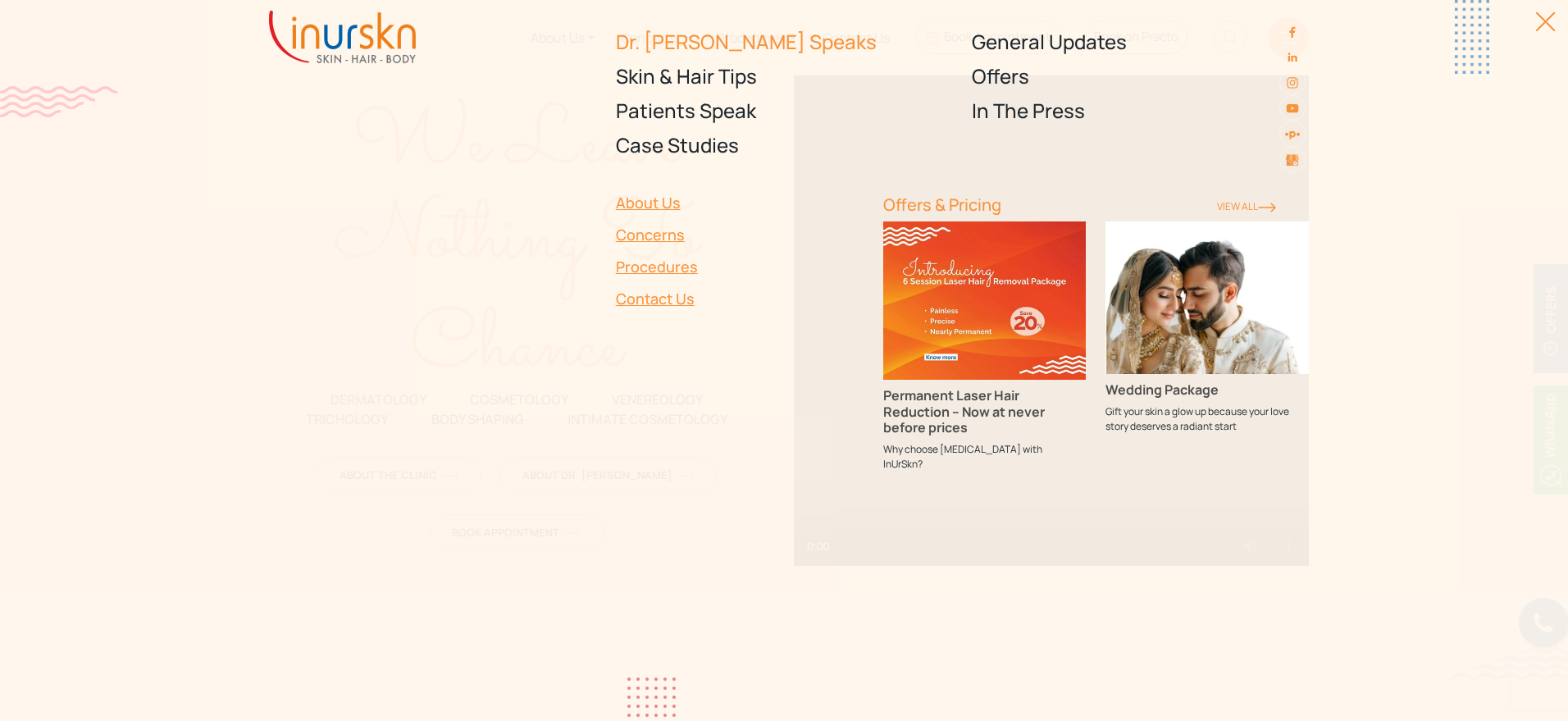
click at [702, 47] on link "Dr. [PERSON_NAME] Speaks" at bounding box center [784, 42] width 337 height 34
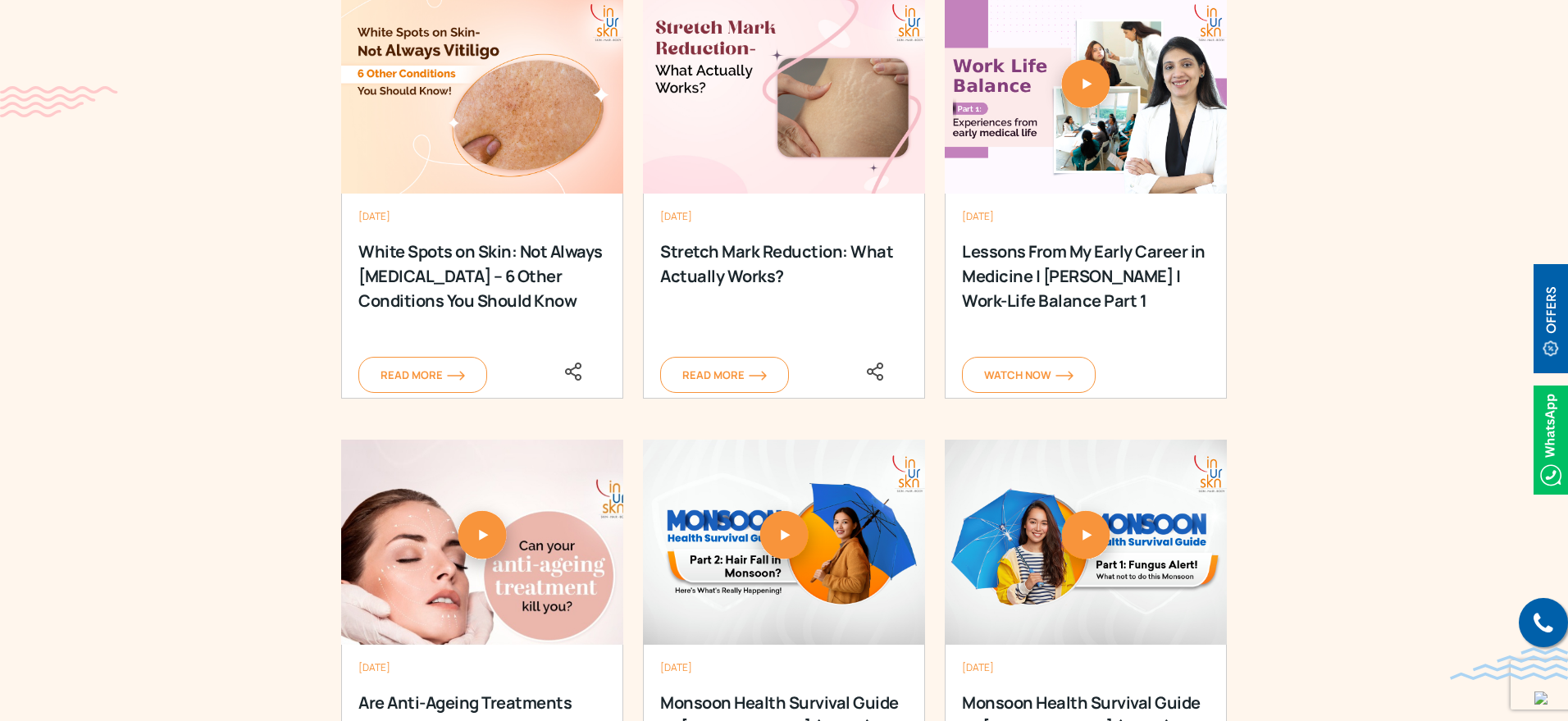
scroll to position [1947, 0]
